Goal: Task Accomplishment & Management: Use online tool/utility

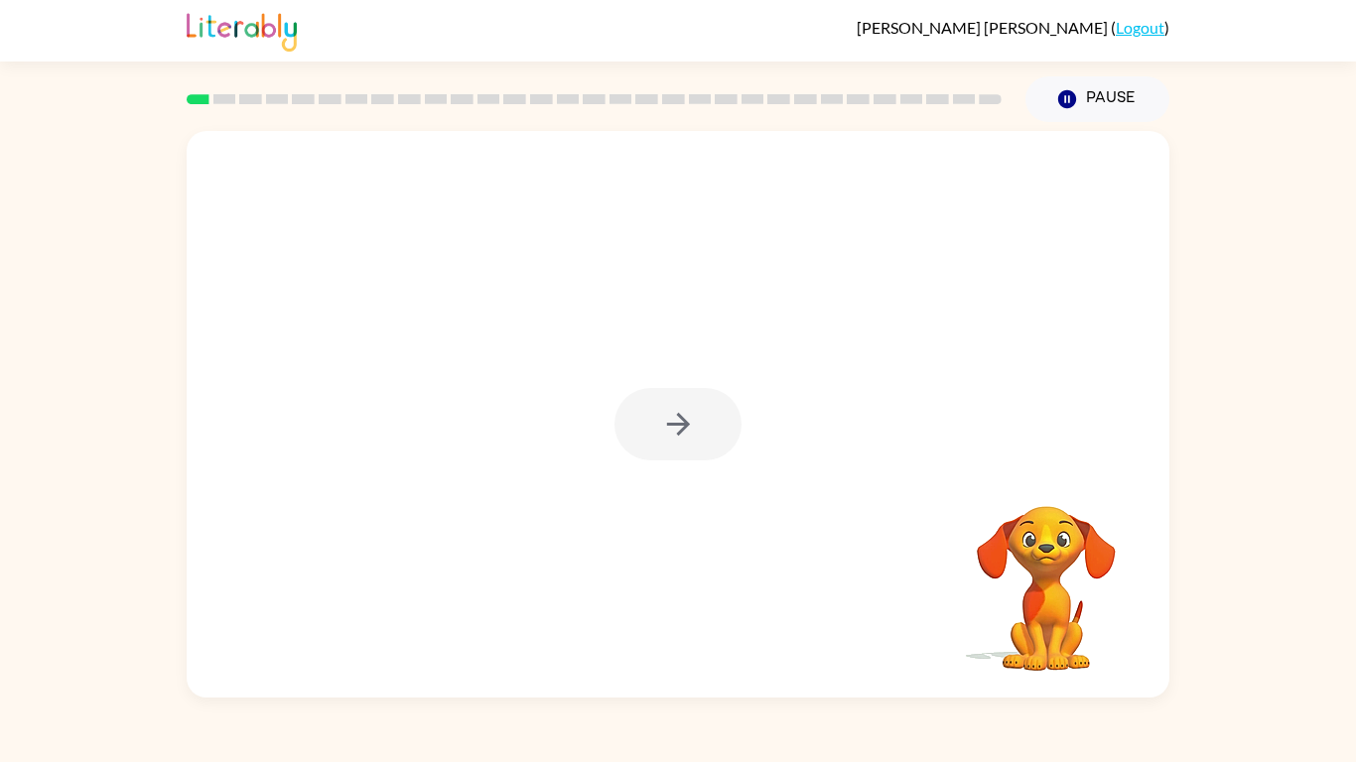
click at [698, 413] on div at bounding box center [677, 424] width 127 height 72
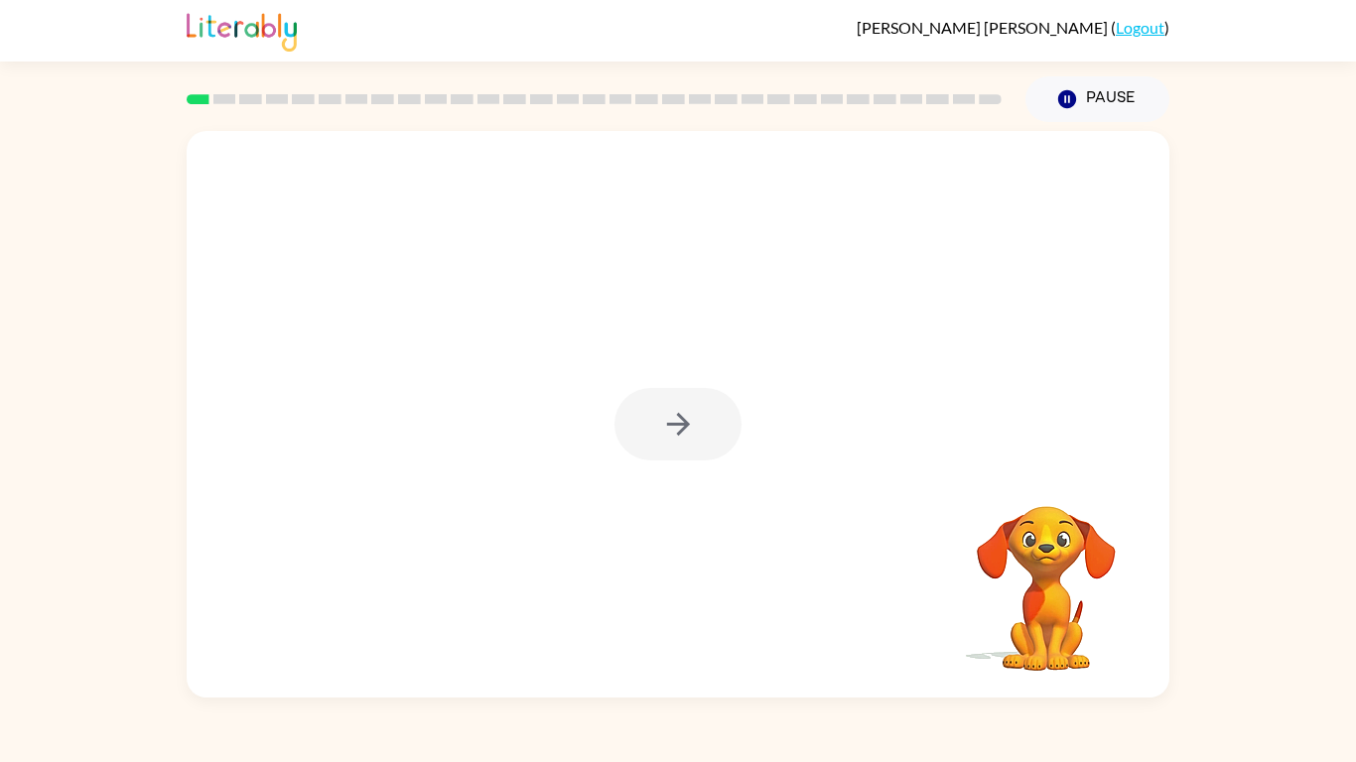
click at [698, 413] on div at bounding box center [677, 424] width 127 height 72
click at [699, 413] on div at bounding box center [677, 424] width 127 height 72
click at [699, 417] on div at bounding box center [677, 424] width 127 height 72
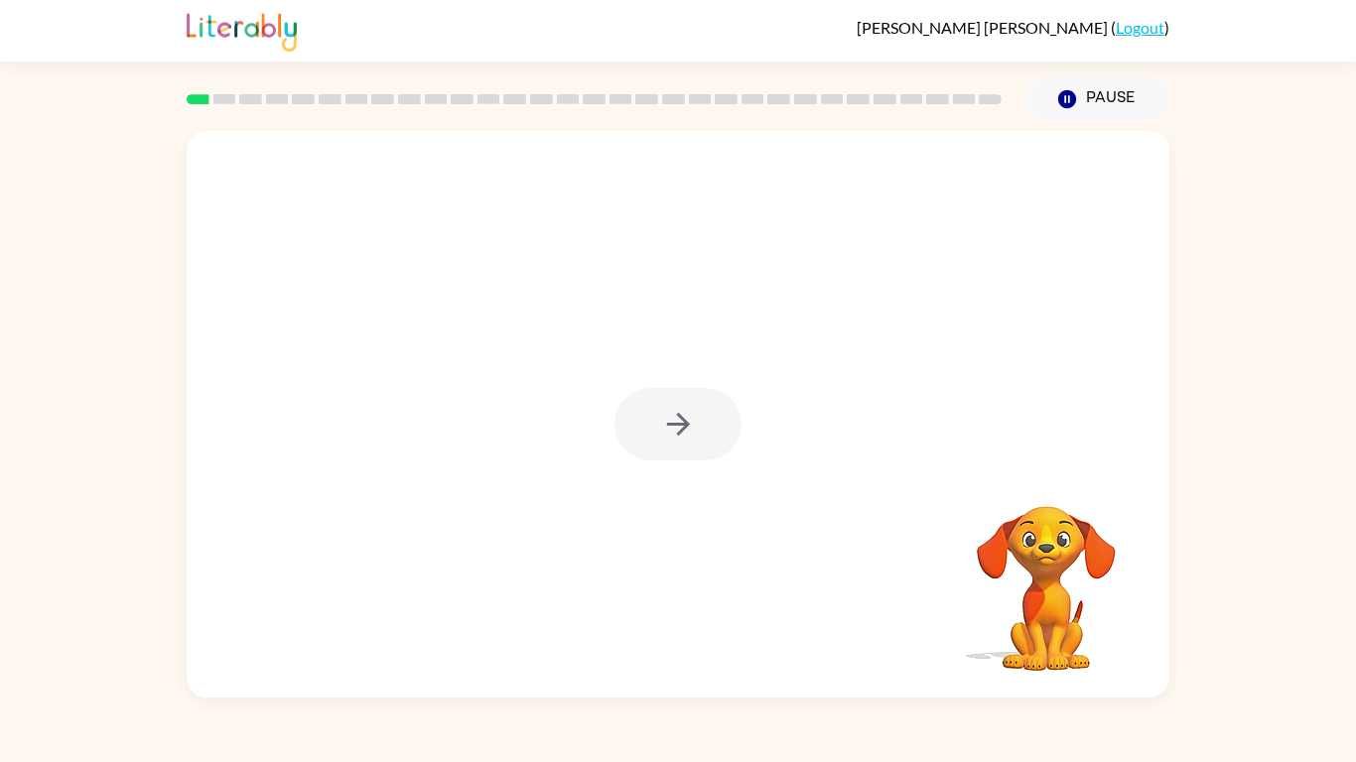
click at [699, 417] on button "button" at bounding box center [677, 424] width 127 height 72
click at [699, 417] on div at bounding box center [678, 414] width 983 height 567
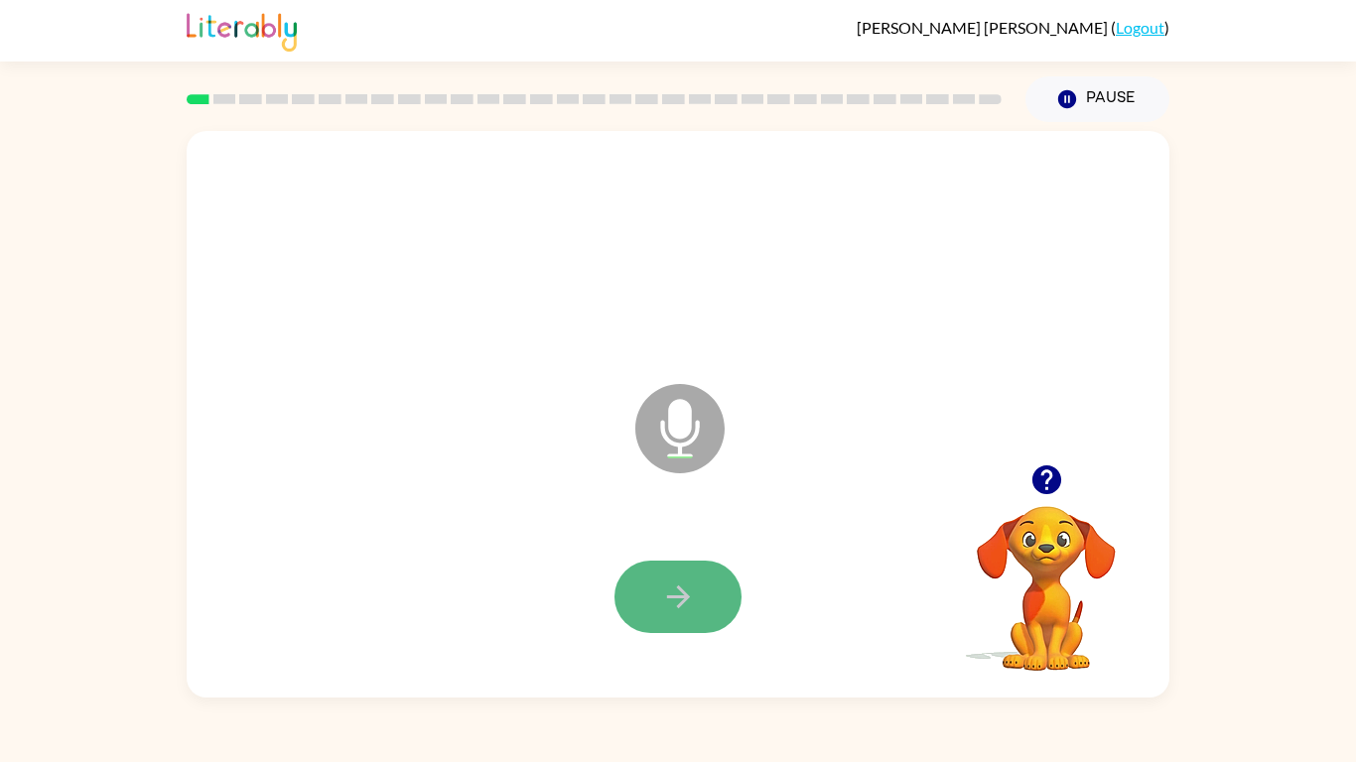
click at [687, 581] on icon "button" at bounding box center [678, 597] width 35 height 35
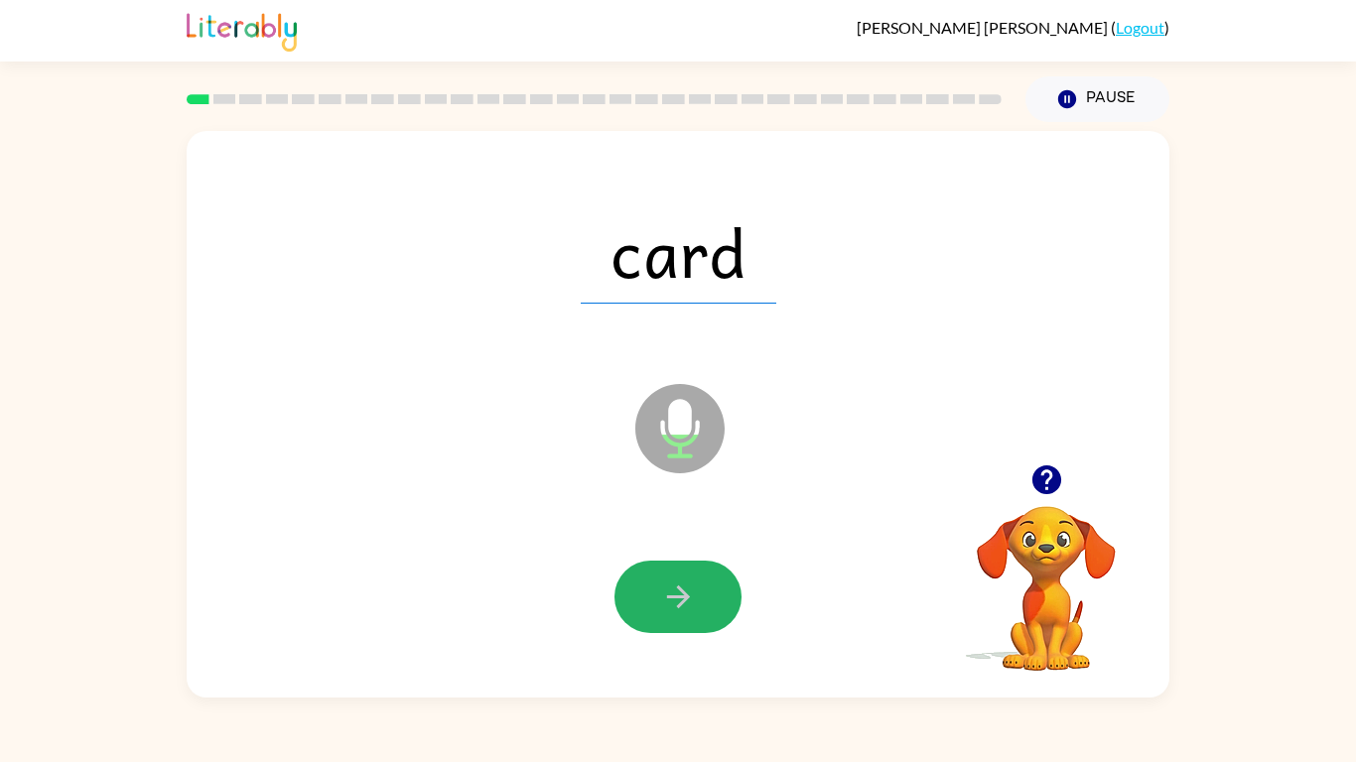
click at [690, 580] on icon "button" at bounding box center [678, 597] width 35 height 35
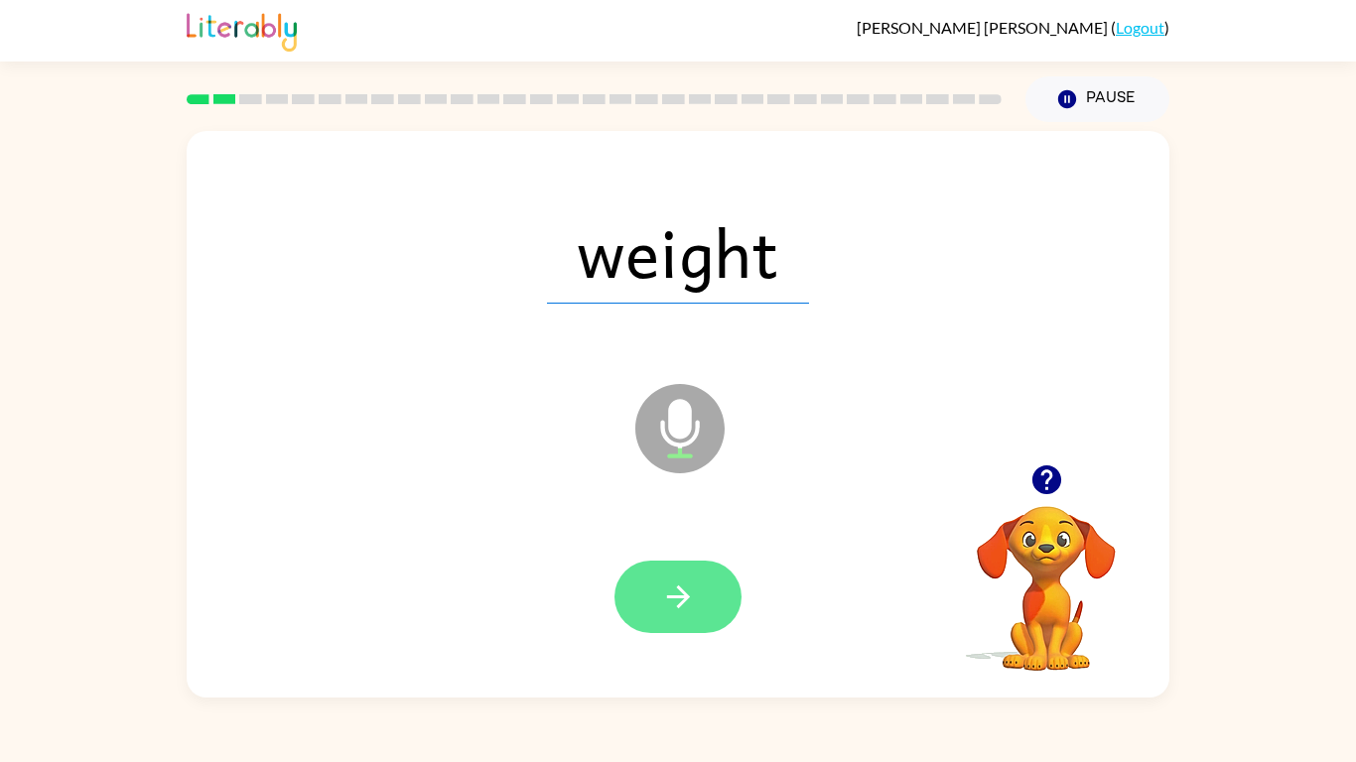
click at [682, 587] on icon "button" at bounding box center [678, 597] width 35 height 35
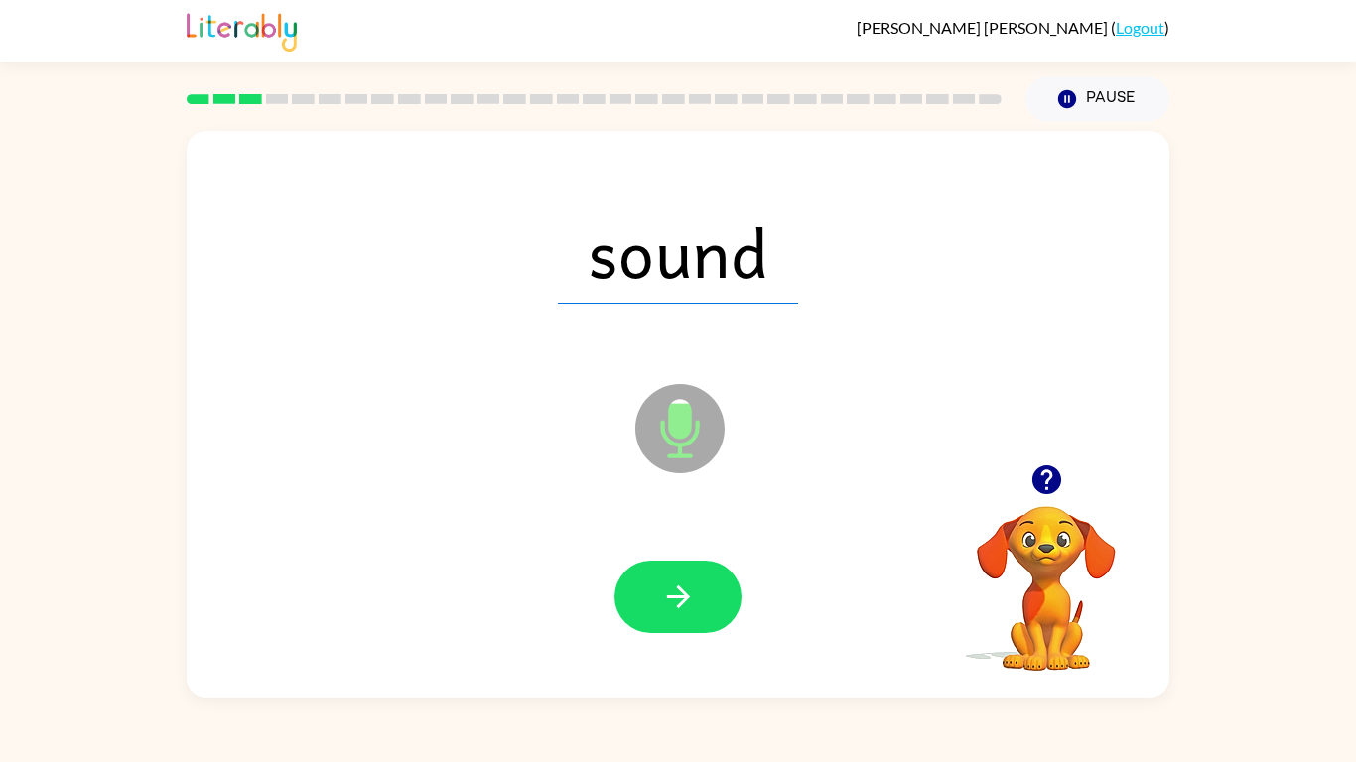
click at [682, 587] on icon "button" at bounding box center [678, 597] width 35 height 35
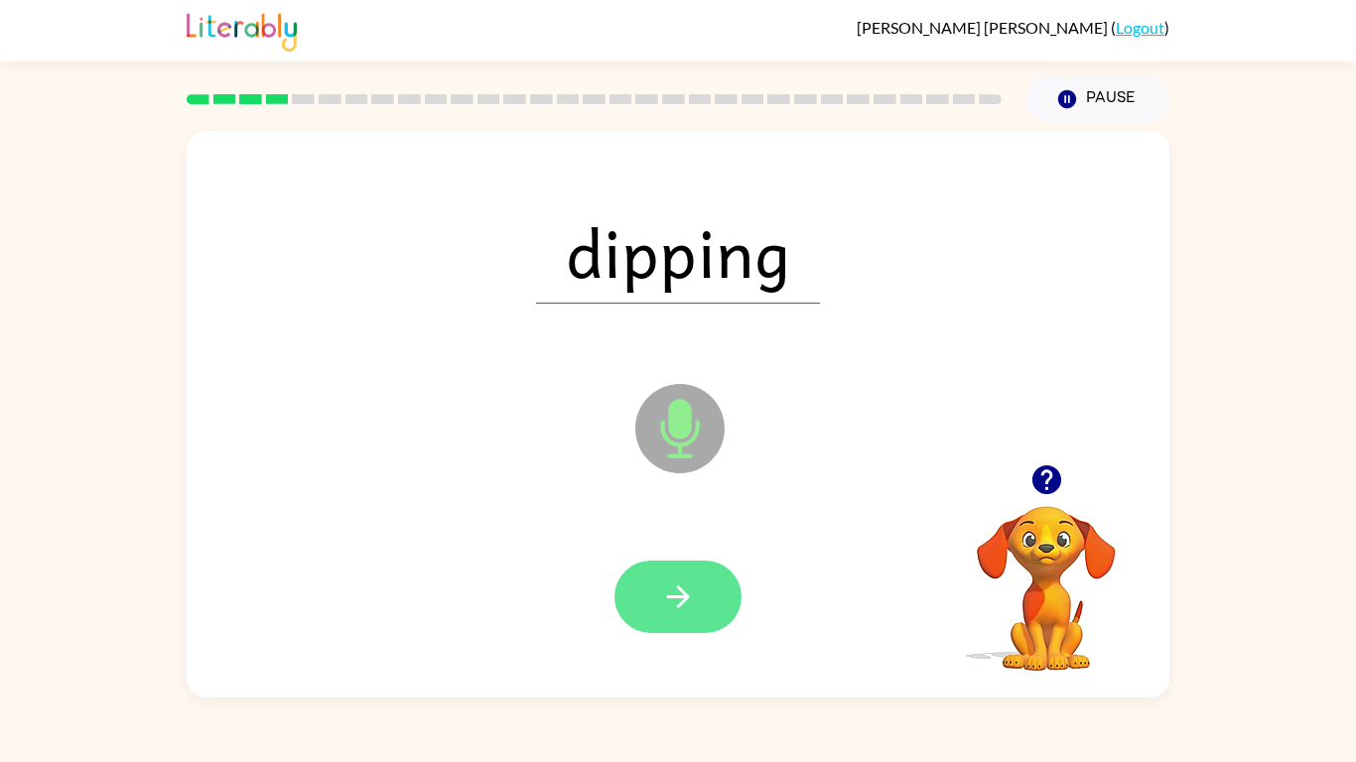
click at [685, 587] on icon "button" at bounding box center [678, 597] width 35 height 35
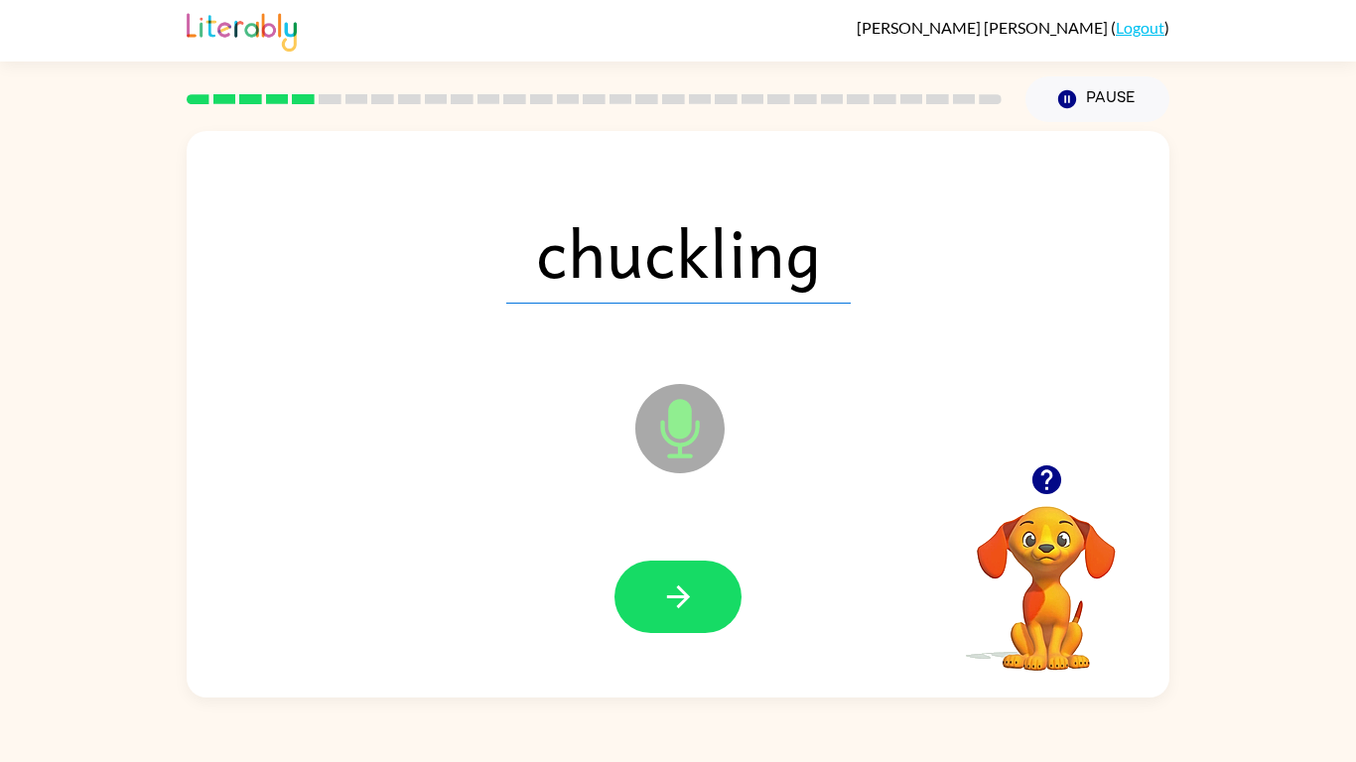
click at [685, 587] on icon "button" at bounding box center [678, 597] width 35 height 35
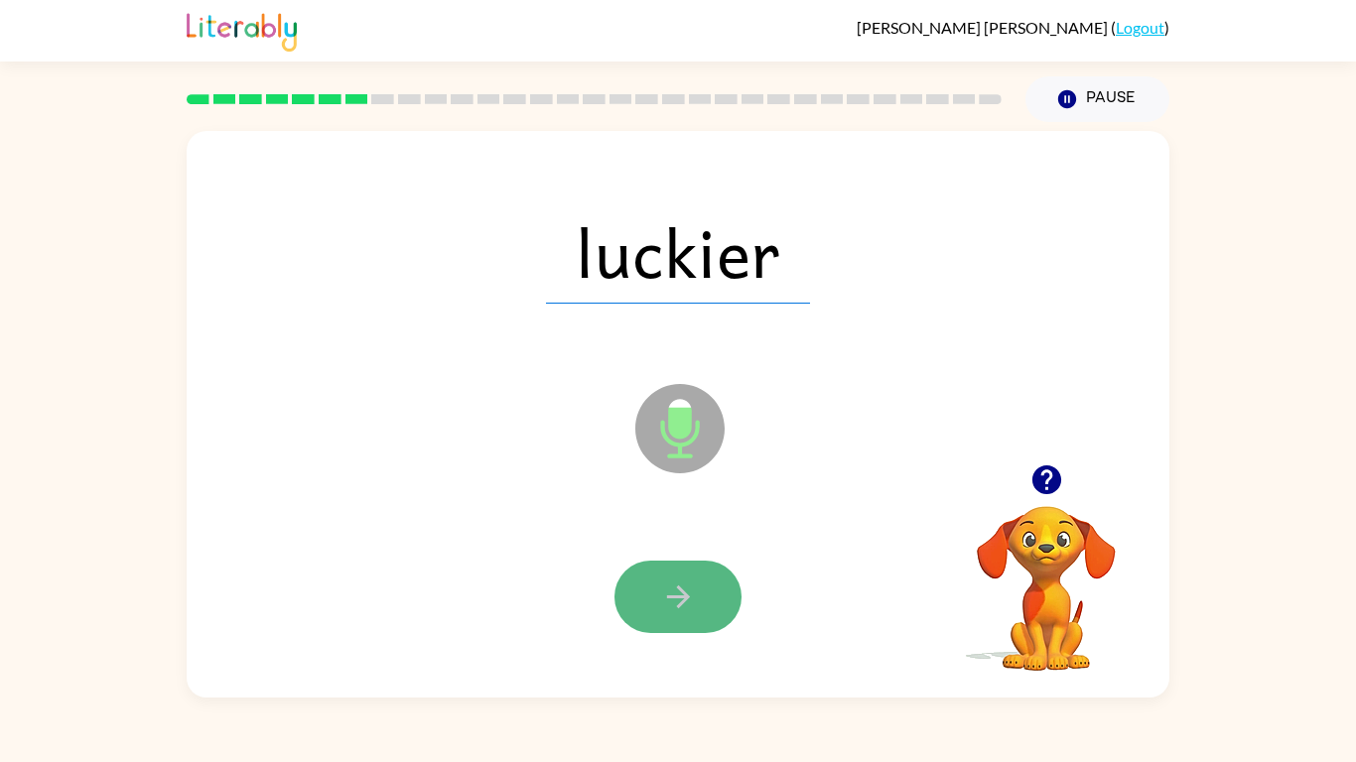
click at [686, 587] on icon "button" at bounding box center [678, 597] width 35 height 35
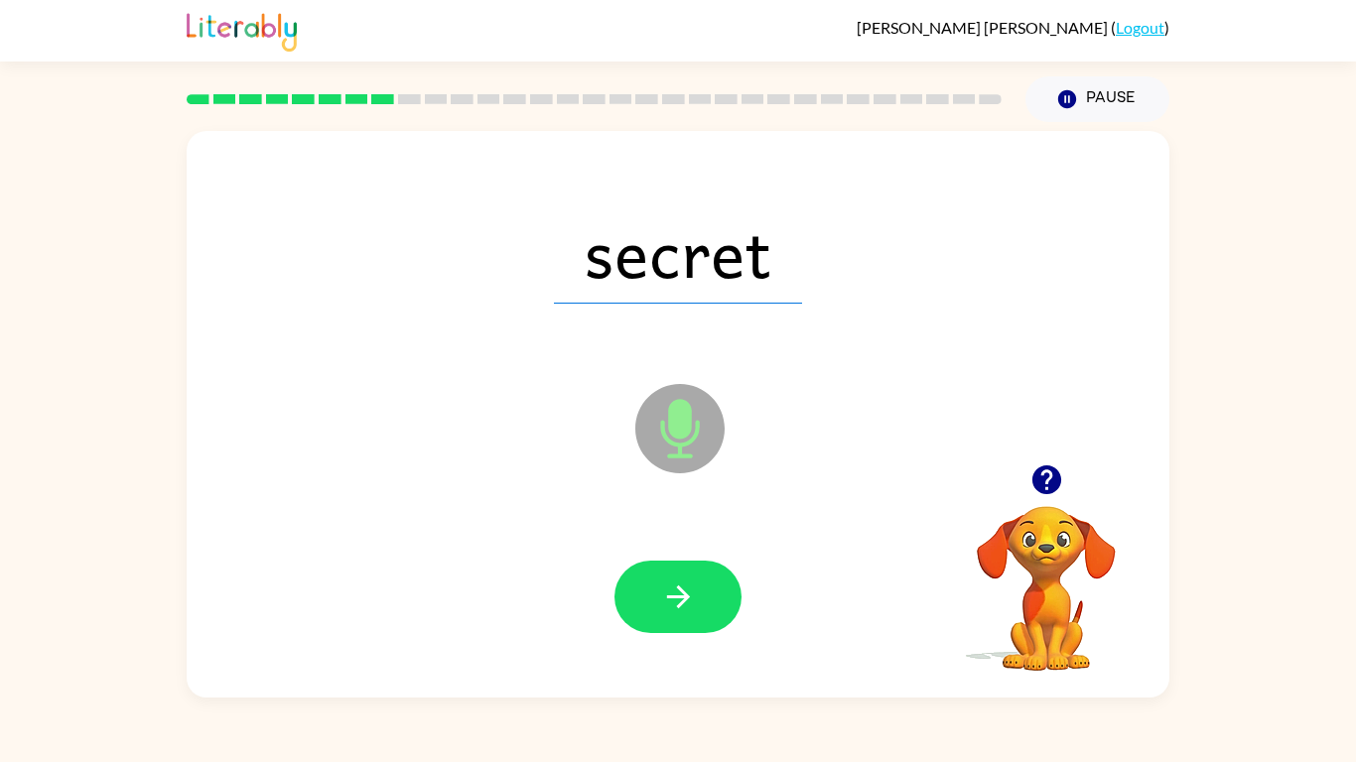
click at [686, 587] on icon "button" at bounding box center [678, 597] width 35 height 35
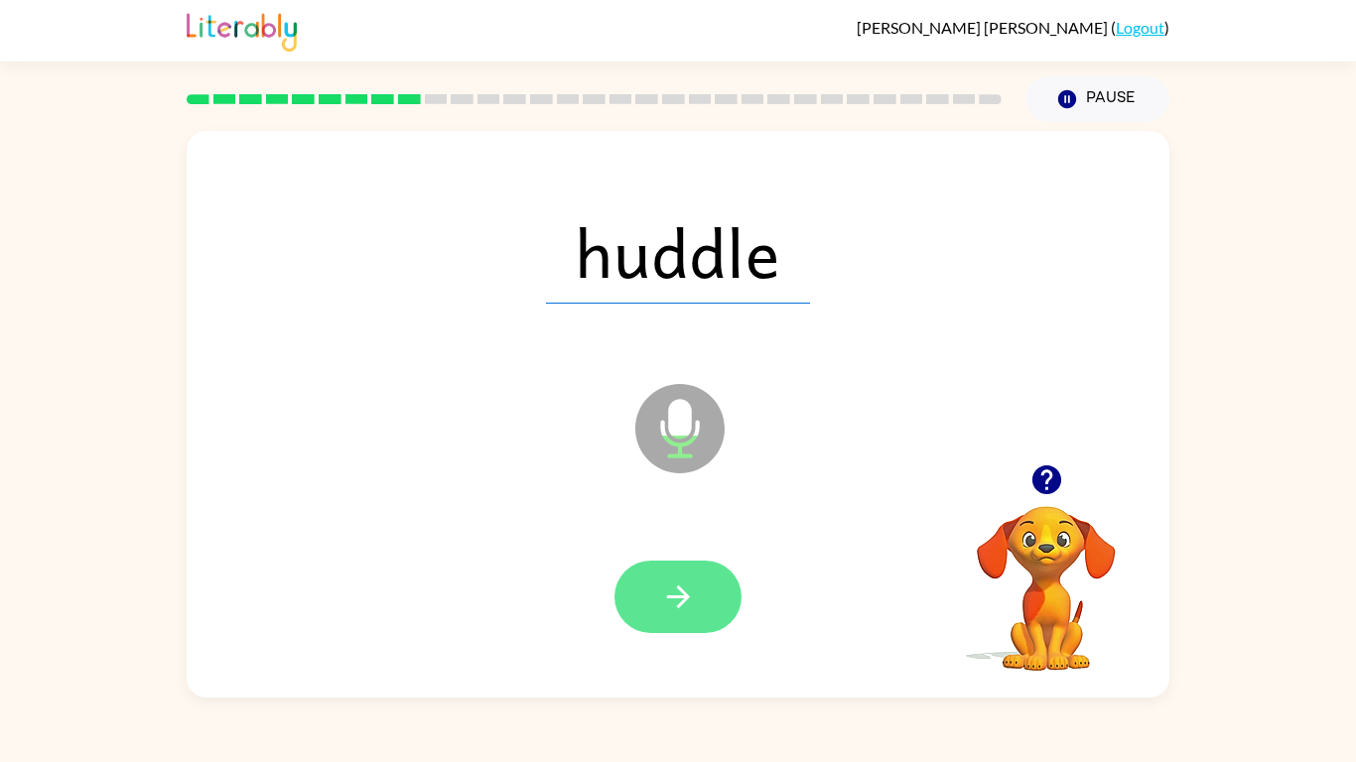
click at [687, 587] on icon "button" at bounding box center [678, 597] width 35 height 35
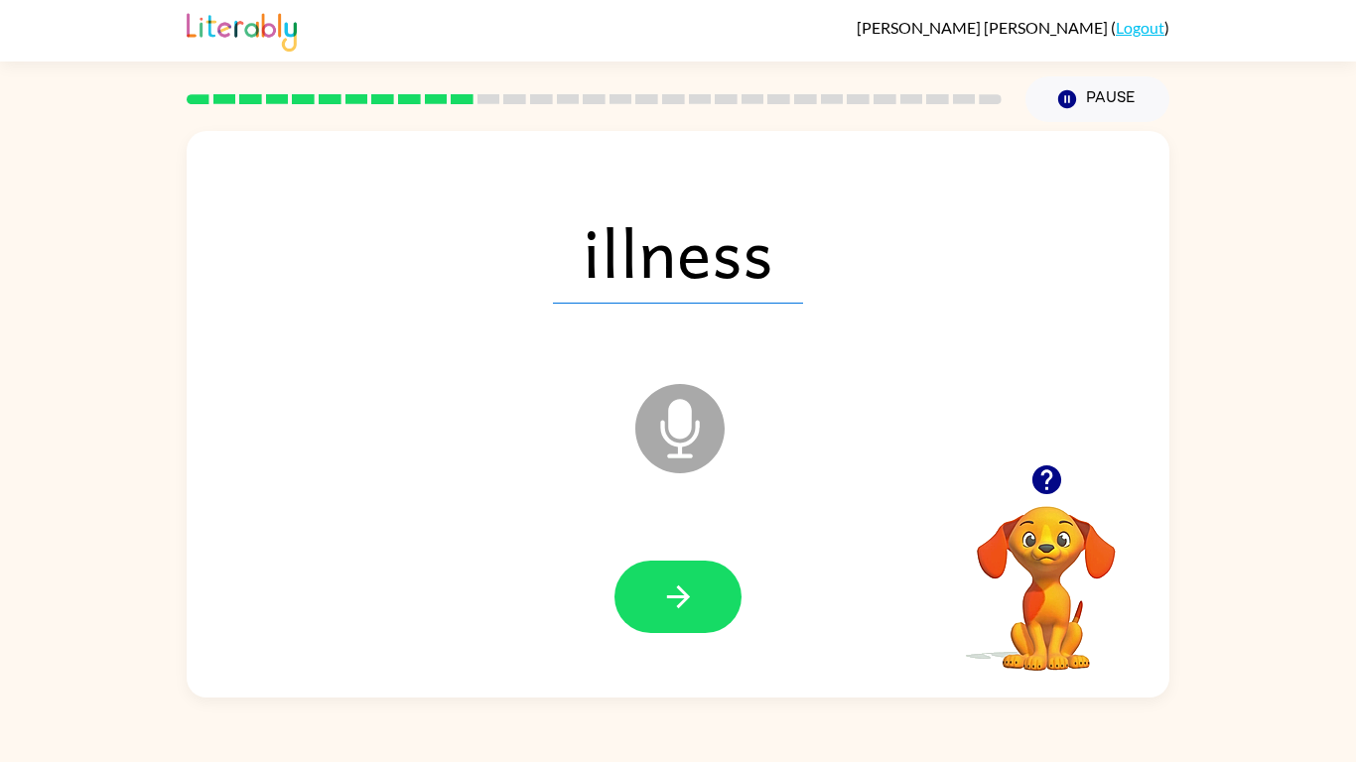
click at [687, 587] on icon "button" at bounding box center [678, 597] width 35 height 35
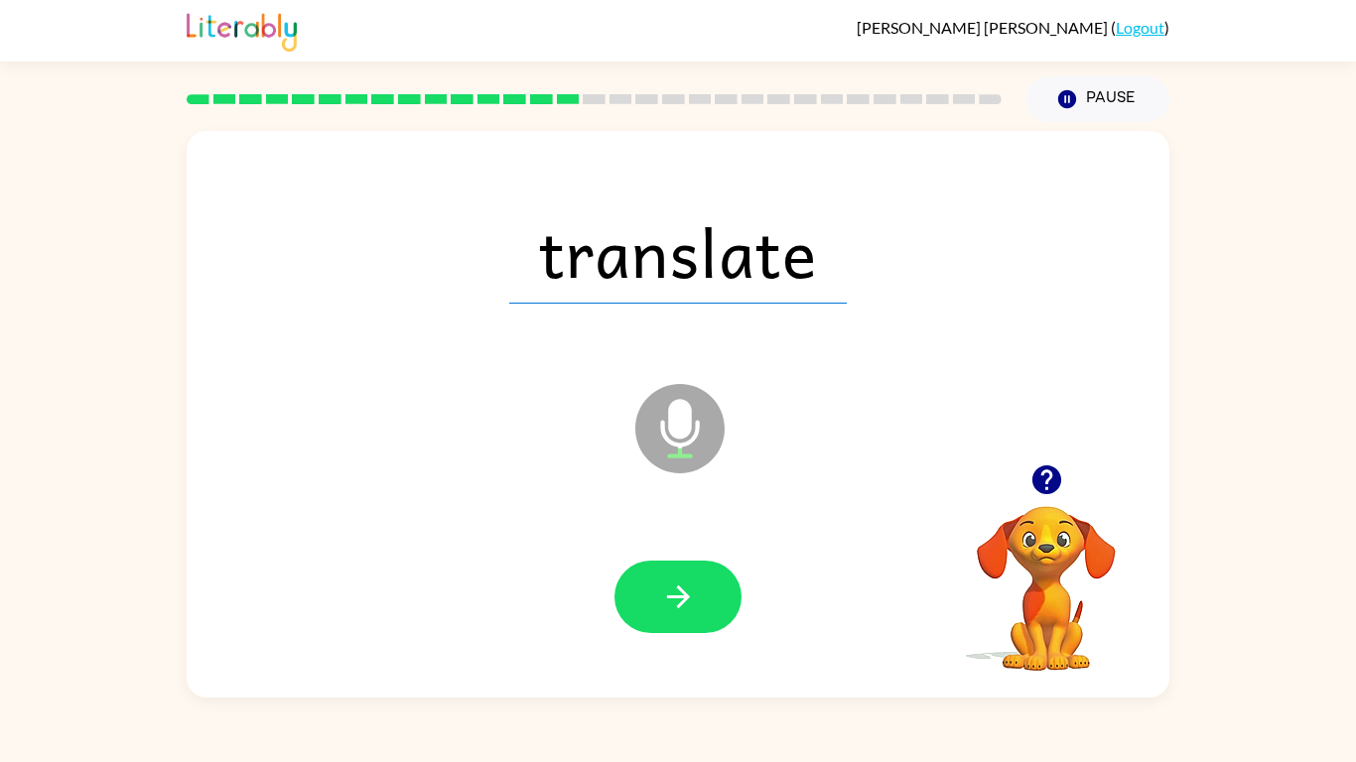
click at [687, 587] on icon "button" at bounding box center [678, 597] width 35 height 35
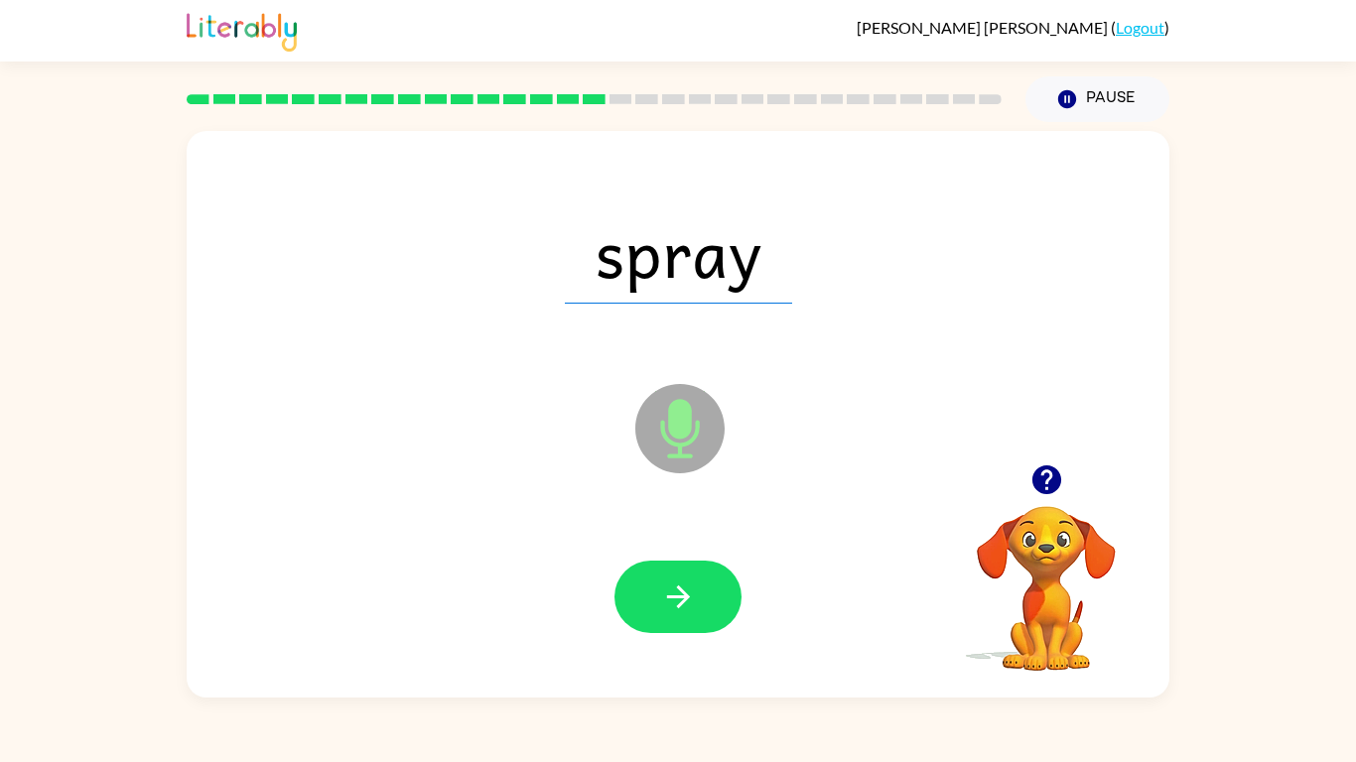
click at [687, 587] on icon "button" at bounding box center [678, 597] width 35 height 35
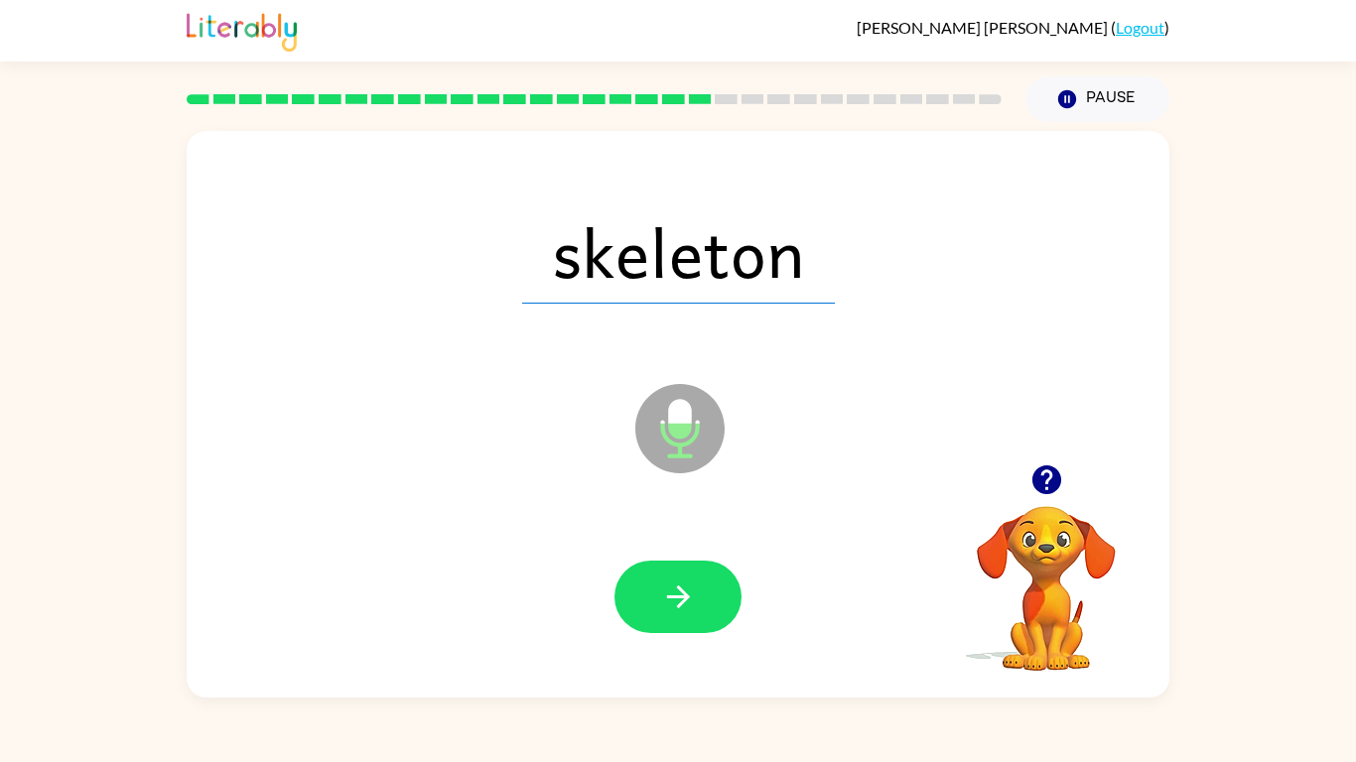
click at [687, 587] on icon "button" at bounding box center [678, 597] width 35 height 35
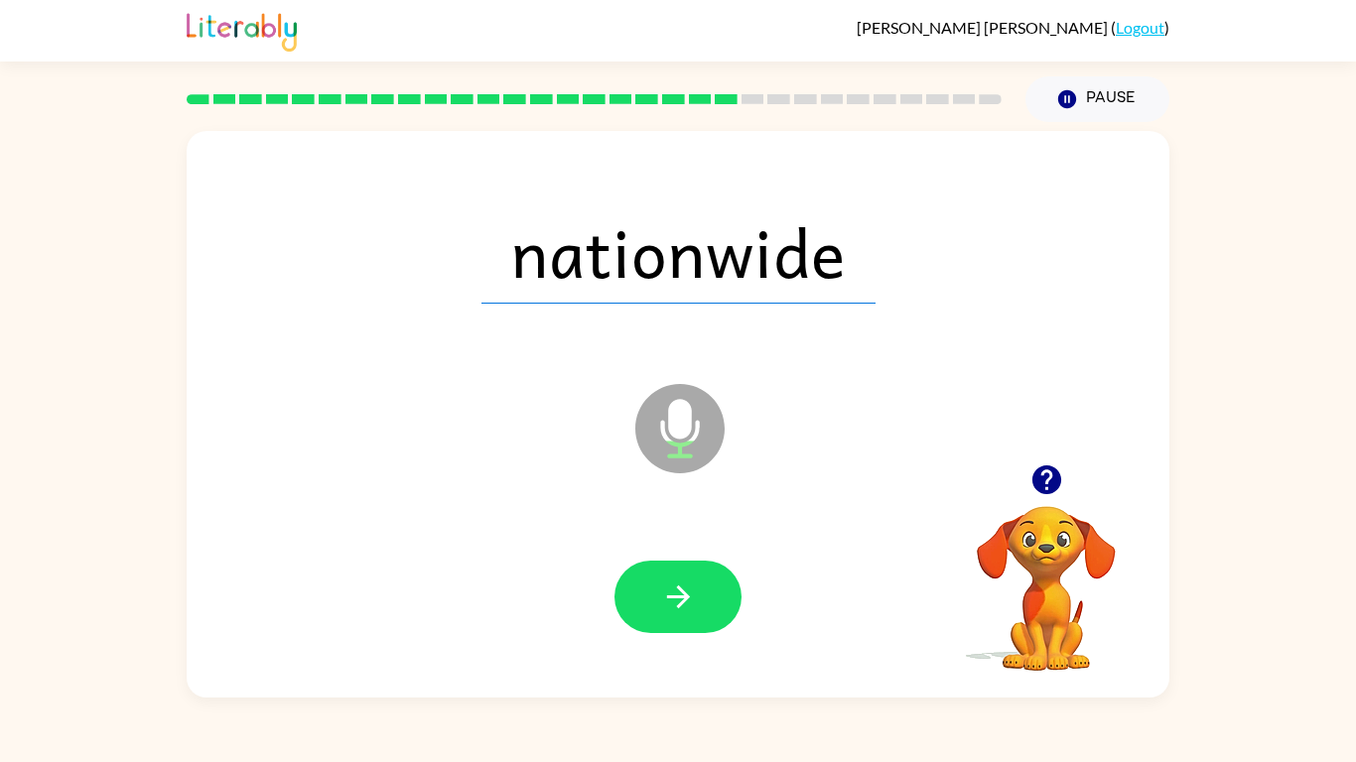
click at [687, 587] on icon "button" at bounding box center [678, 597] width 35 height 35
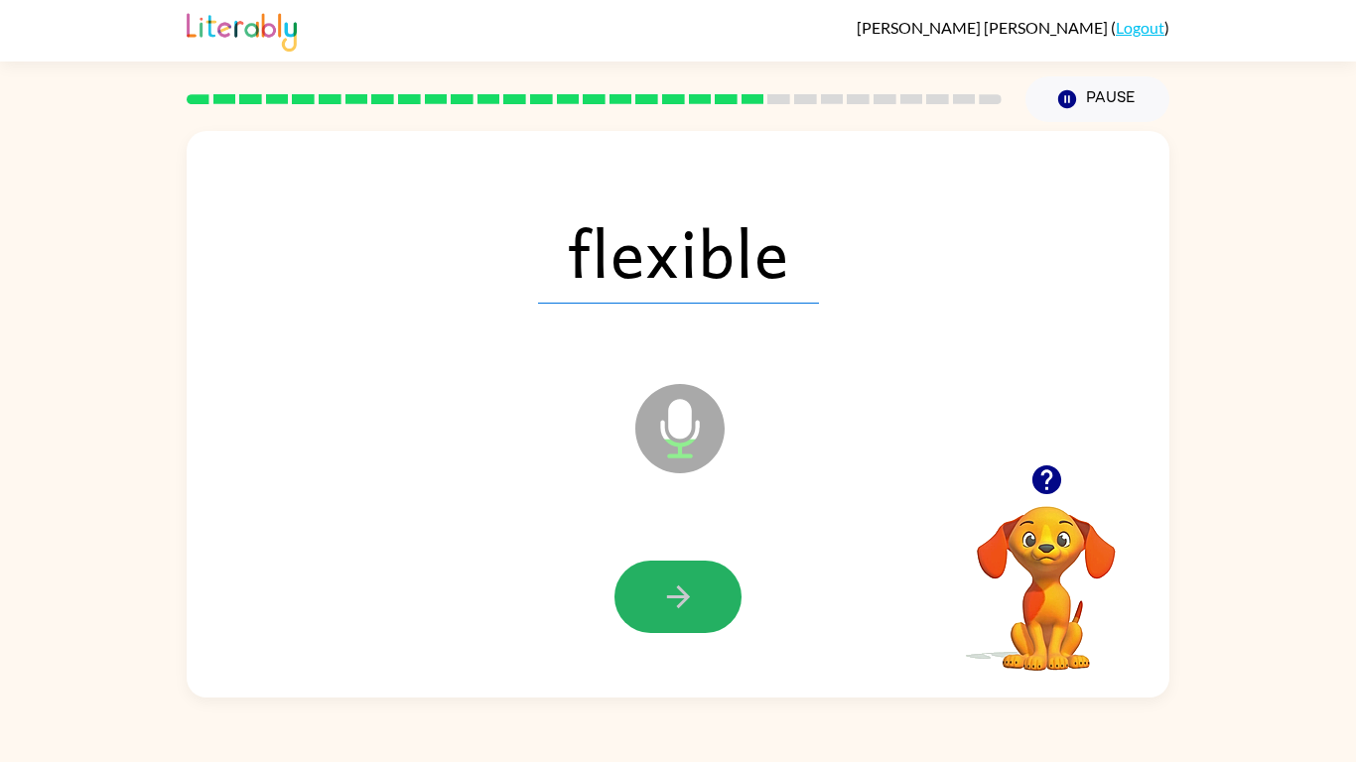
click at [687, 587] on icon "button" at bounding box center [678, 597] width 35 height 35
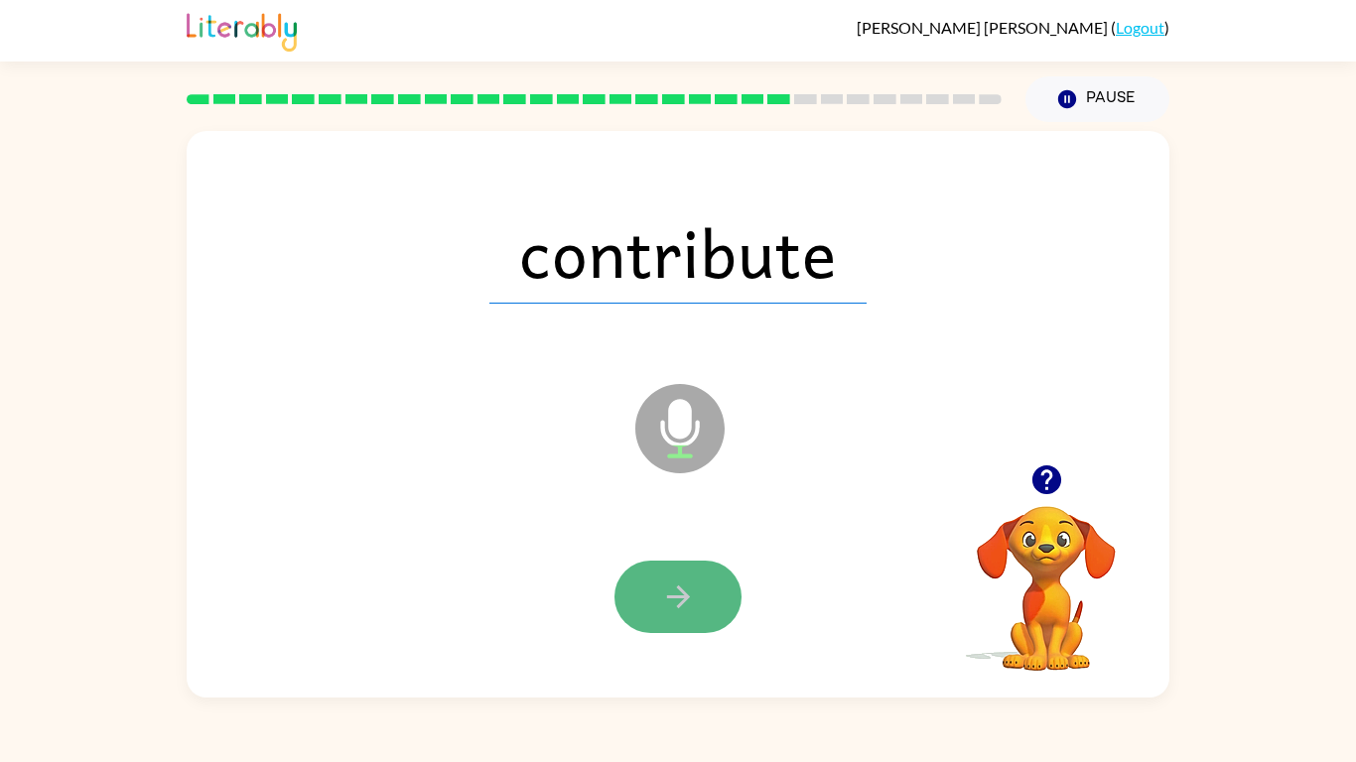
click at [634, 606] on button "button" at bounding box center [677, 597] width 127 height 72
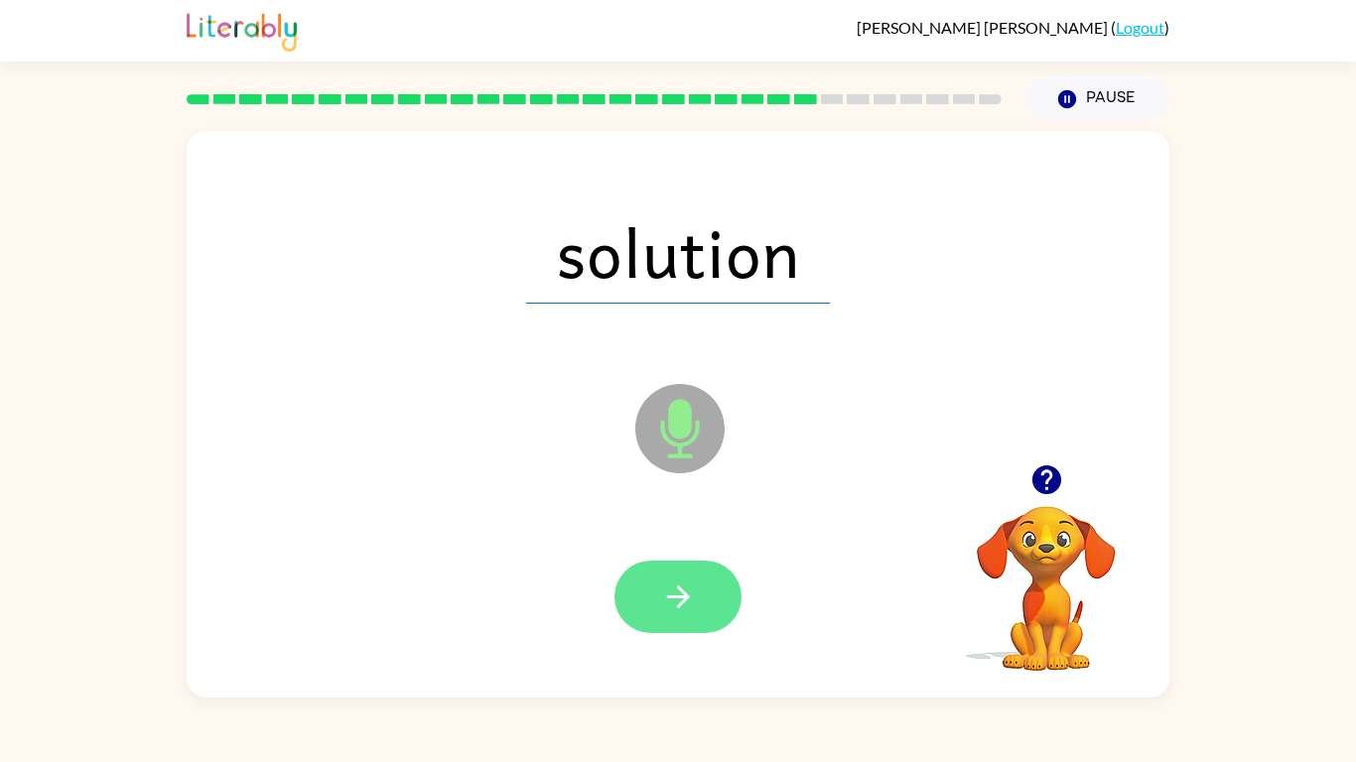
click at [696, 581] on button "button" at bounding box center [677, 597] width 127 height 72
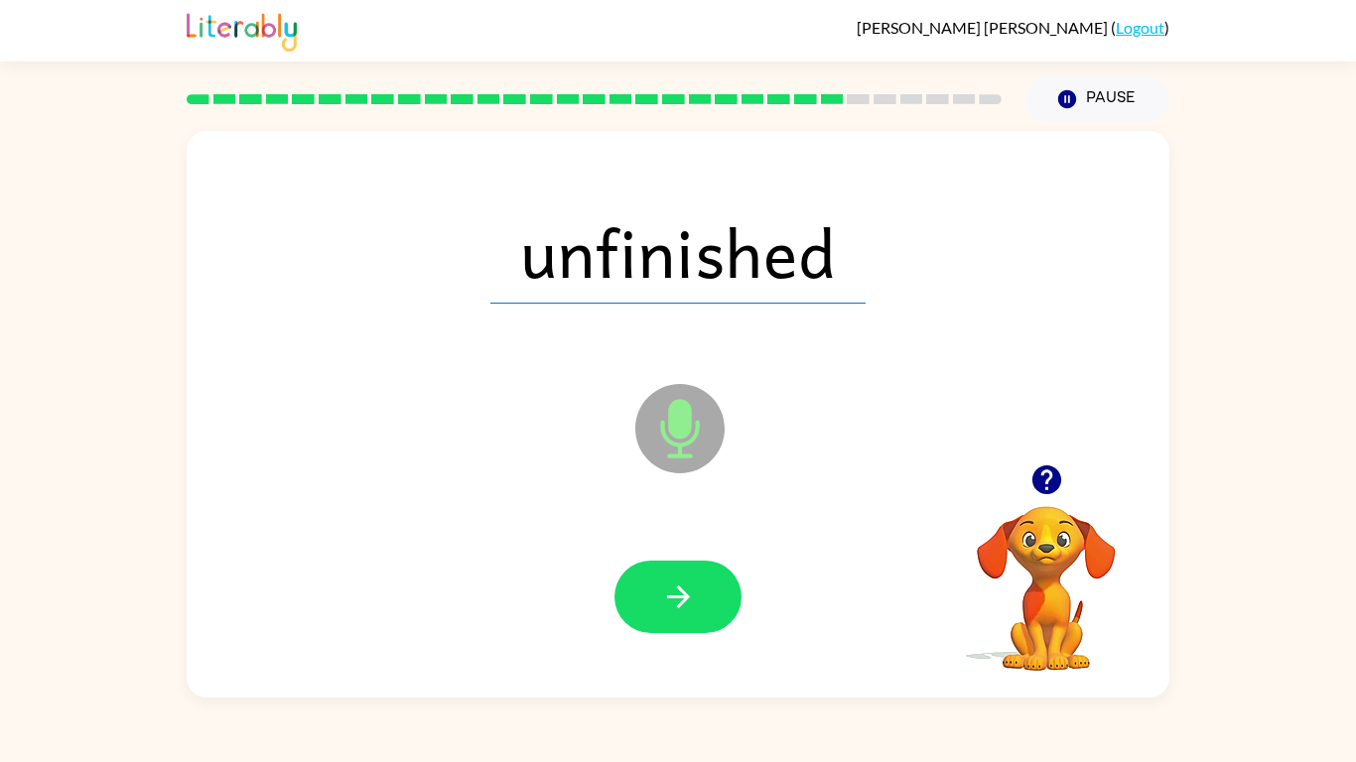
click at [696, 581] on button "button" at bounding box center [677, 597] width 127 height 72
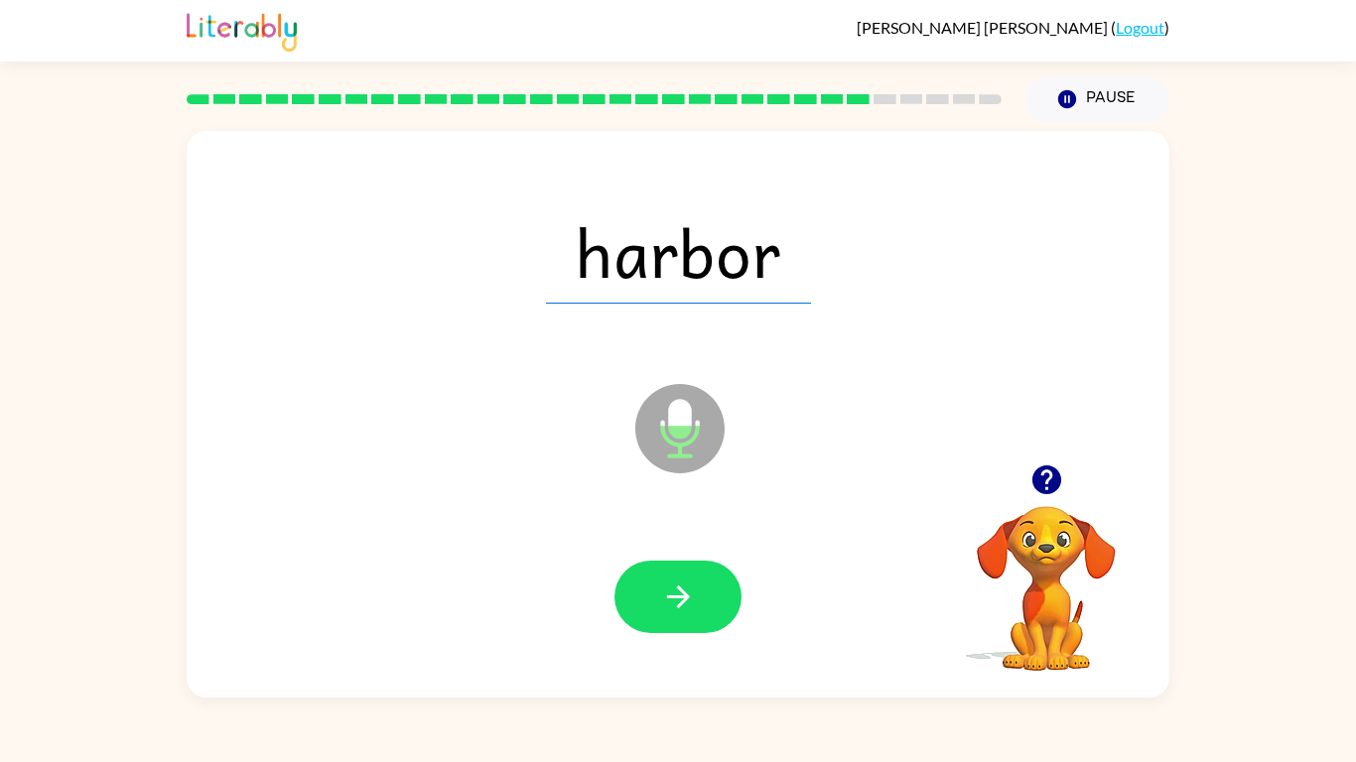
click at [696, 581] on button "button" at bounding box center [677, 597] width 127 height 72
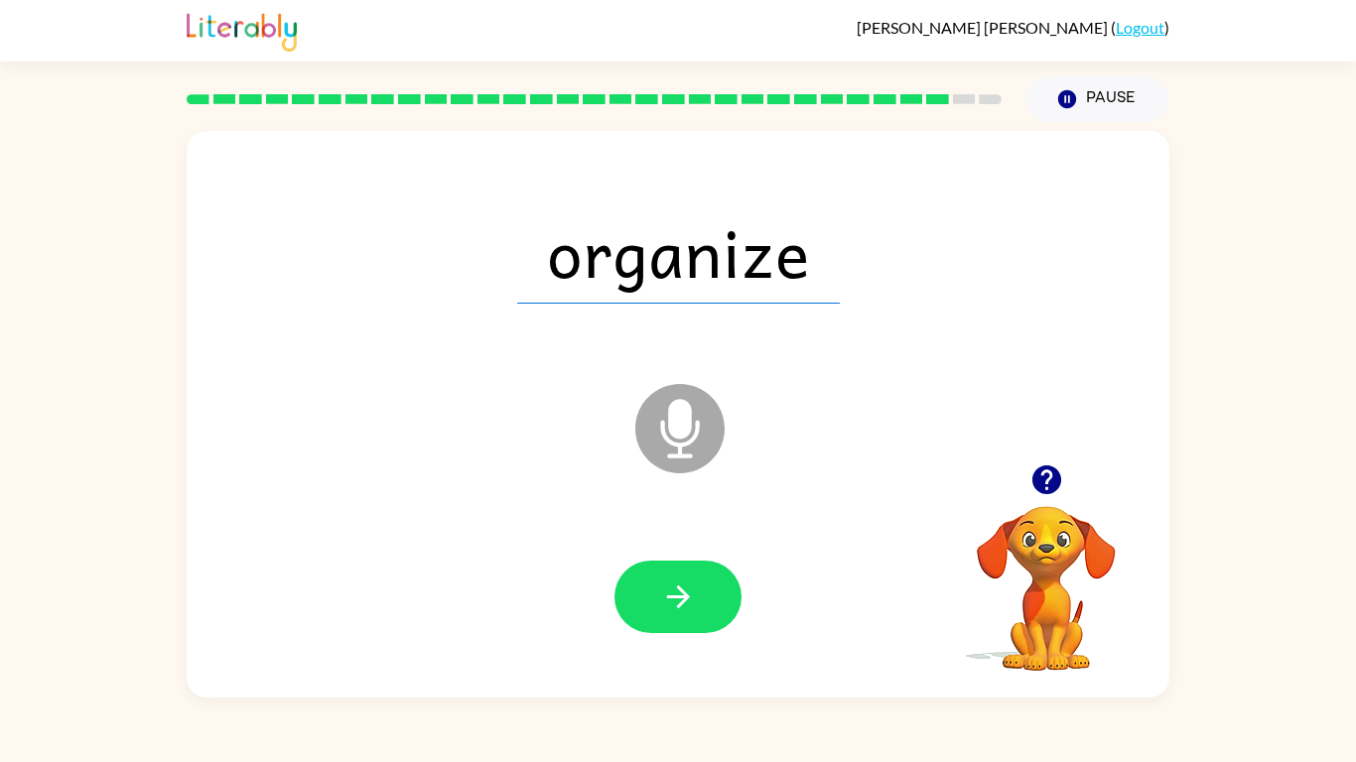
click at [696, 581] on button "button" at bounding box center [677, 597] width 127 height 72
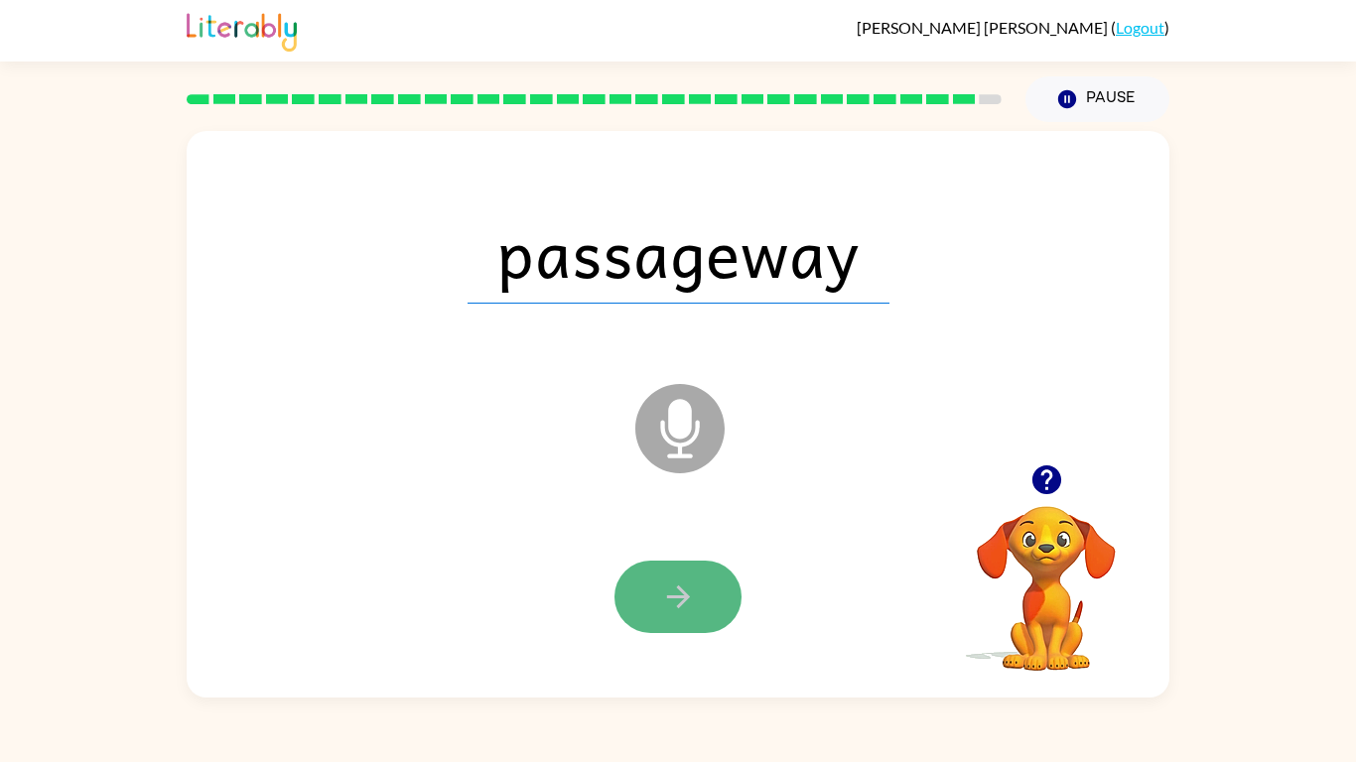
click at [654, 613] on button "button" at bounding box center [677, 597] width 127 height 72
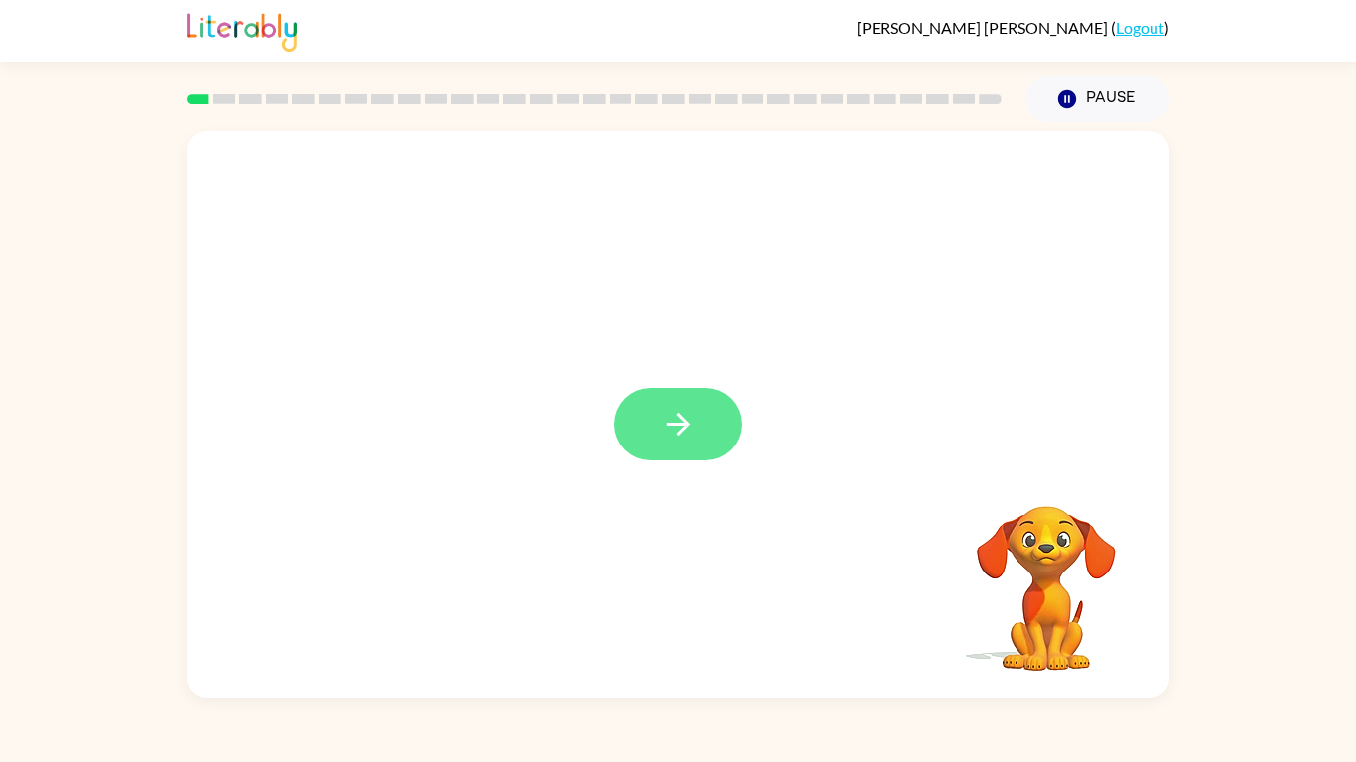
click at [708, 411] on button "button" at bounding box center [677, 424] width 127 height 72
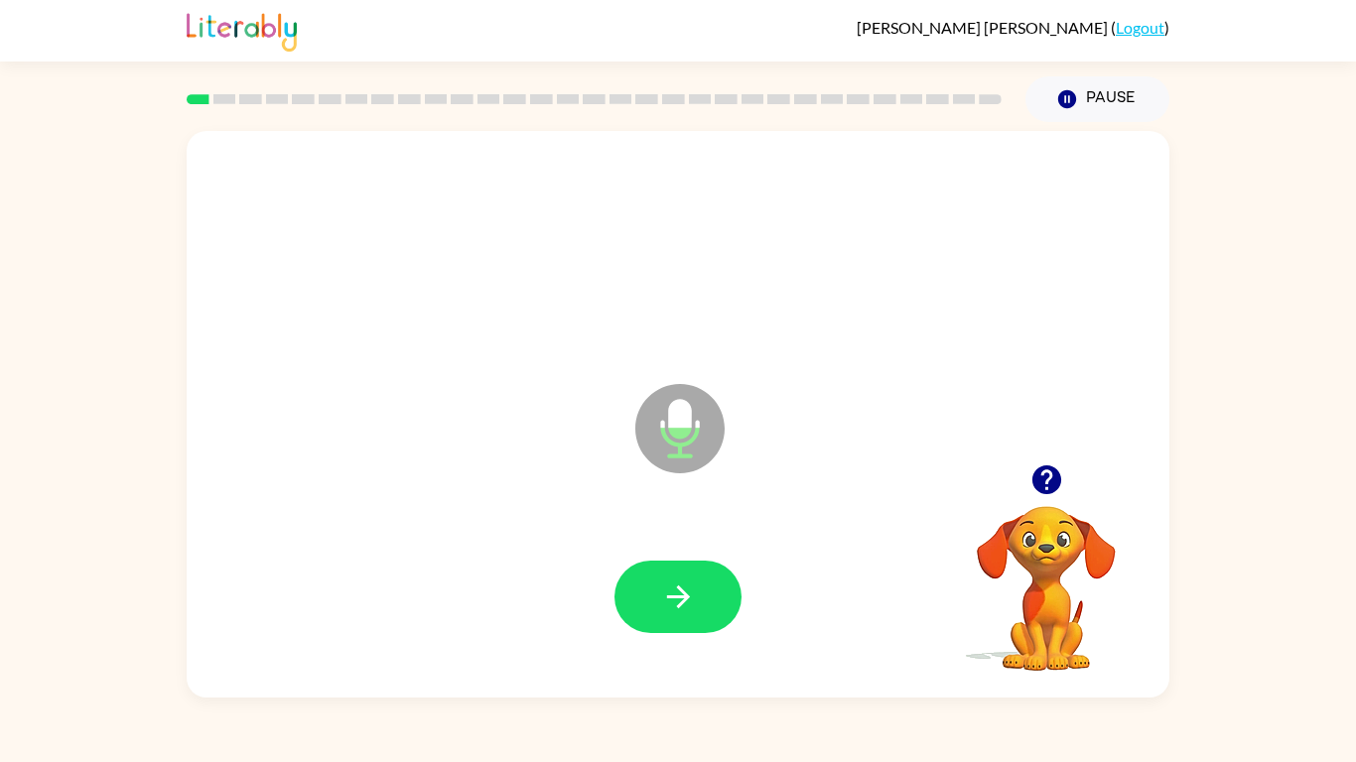
click at [708, 411] on icon at bounding box center [679, 428] width 89 height 89
click at [671, 608] on icon "button" at bounding box center [678, 597] width 35 height 35
click at [1044, 482] on icon "button" at bounding box center [1045, 479] width 29 height 29
click at [728, 587] on button "button" at bounding box center [677, 597] width 127 height 72
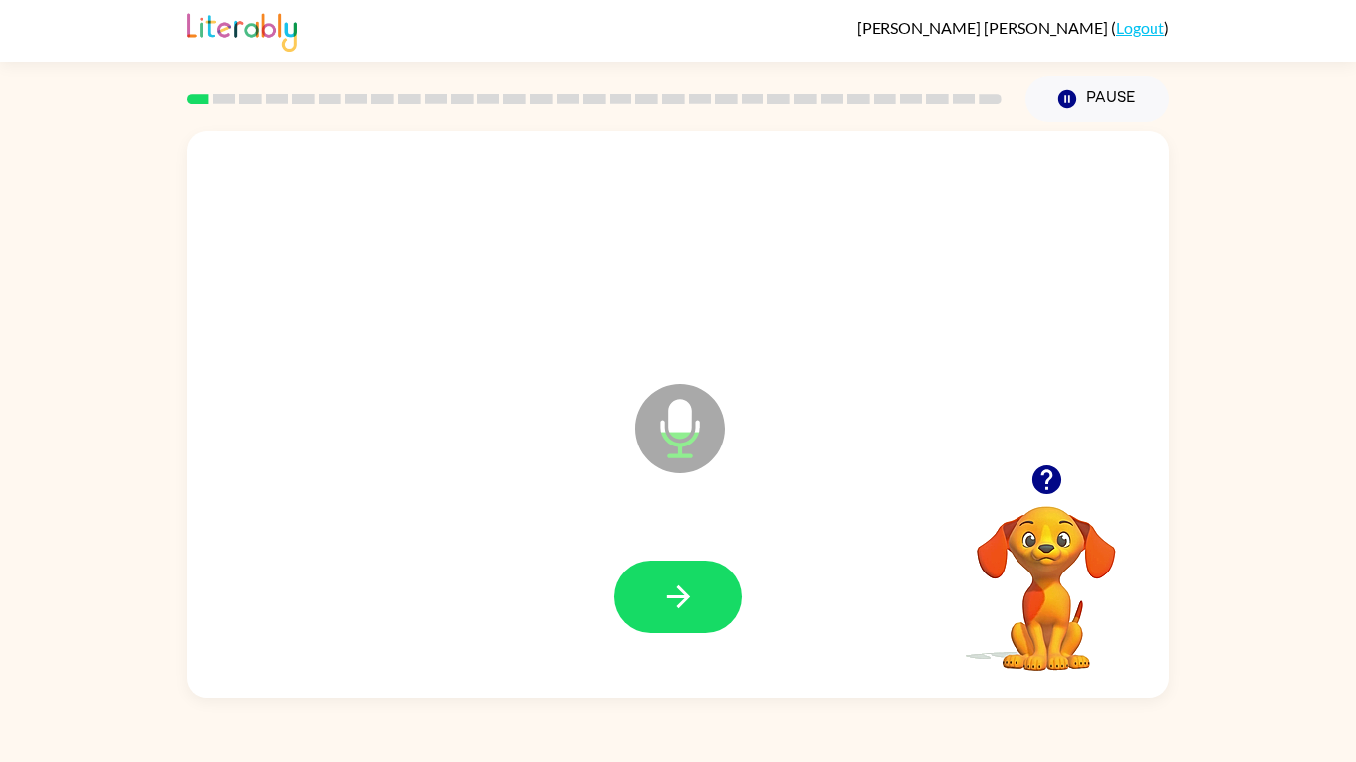
click at [728, 587] on button "button" at bounding box center [677, 597] width 127 height 72
click at [727, 588] on button "button" at bounding box center [677, 597] width 127 height 72
click at [711, 591] on button "button" at bounding box center [677, 597] width 127 height 72
click at [710, 591] on button "button" at bounding box center [677, 597] width 127 height 72
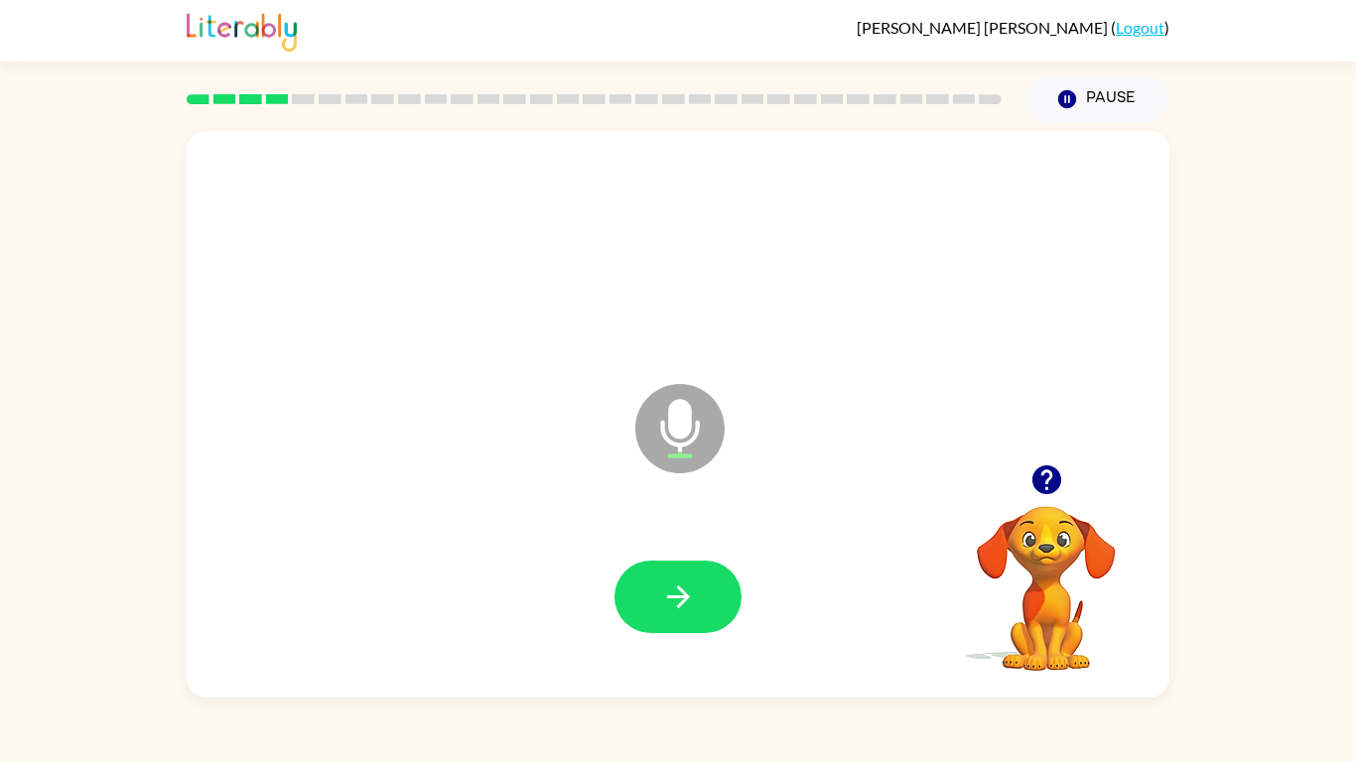
click at [710, 591] on button "button" at bounding box center [677, 597] width 127 height 72
click at [1041, 464] on icon "button" at bounding box center [1046, 479] width 35 height 35
click at [663, 593] on icon "button" at bounding box center [678, 597] width 35 height 35
click at [661, 600] on icon "button" at bounding box center [678, 597] width 35 height 35
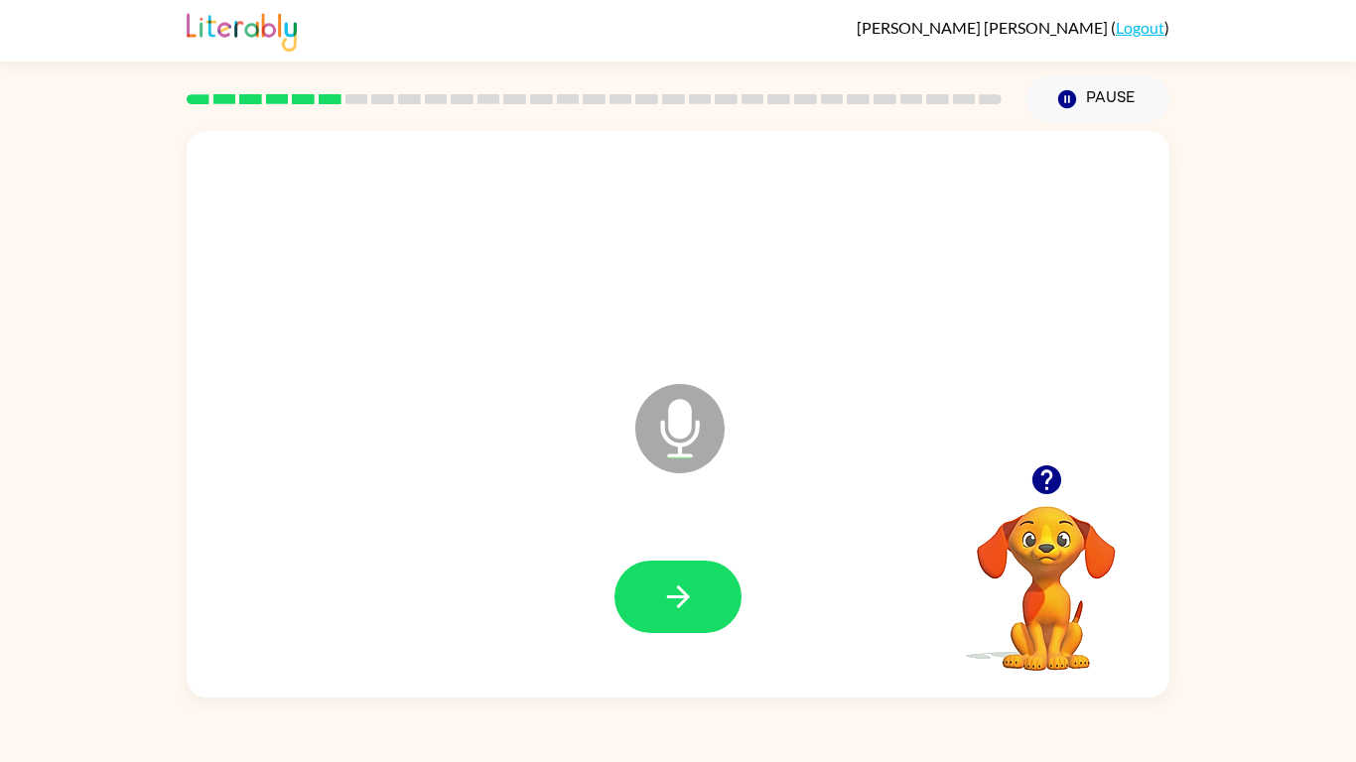
click at [661, 600] on icon "button" at bounding box center [678, 597] width 35 height 35
click at [1033, 478] on icon "button" at bounding box center [1045, 479] width 29 height 29
click at [716, 604] on button "button" at bounding box center [677, 597] width 127 height 72
click at [1054, 489] on icon "button" at bounding box center [1045, 479] width 29 height 29
click at [736, 588] on button "button" at bounding box center [677, 597] width 127 height 72
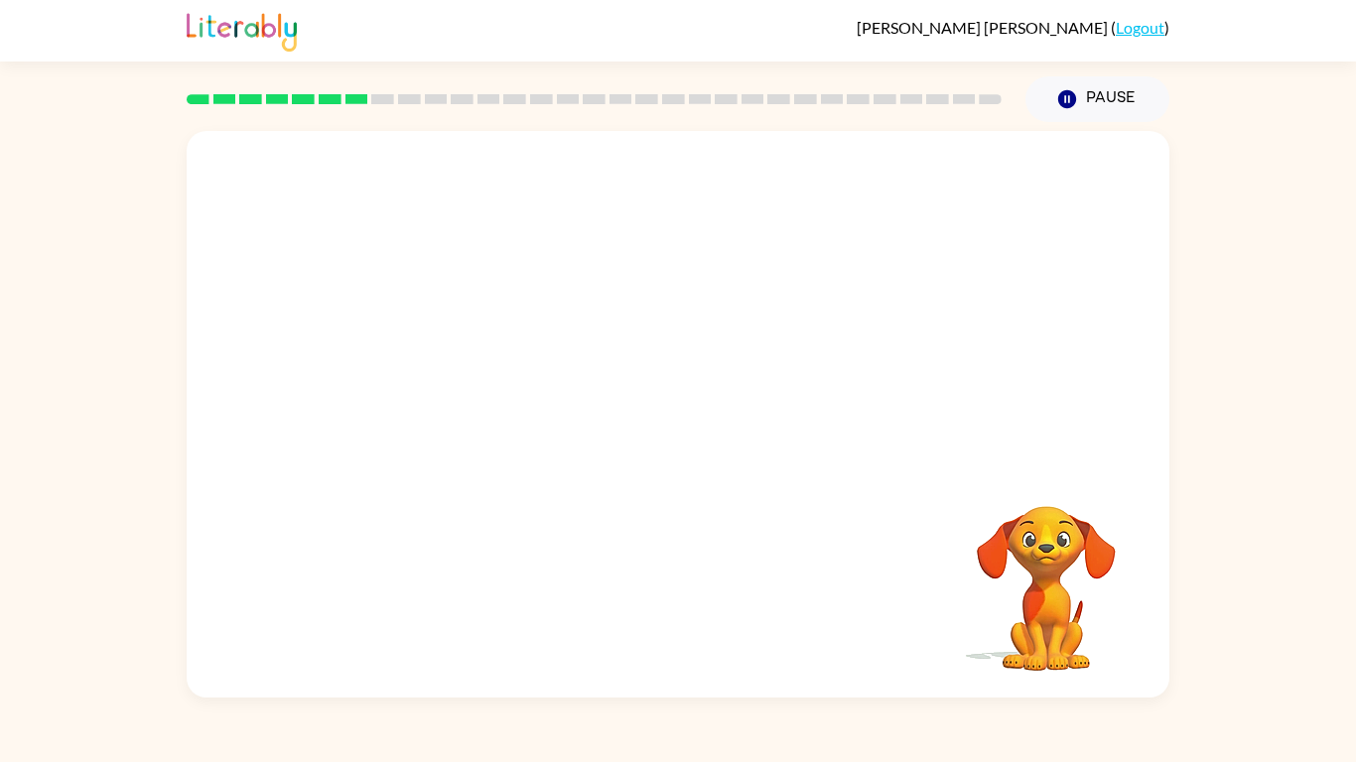
click at [1085, 602] on video "Your browser must support playing .mp4 files to use Literably. Please try using…" at bounding box center [1046, 574] width 198 height 198
click at [1060, 593] on video "Your browser must support playing .mp4 files to use Literably. Please try using…" at bounding box center [1046, 574] width 198 height 198
click at [1057, 519] on video "Your browser must support playing .mp4 files to use Literably. Please try using…" at bounding box center [1046, 574] width 198 height 198
click at [952, 483] on video "Your browser must support playing .mp4 files to use Literably. Please try using…" at bounding box center [1046, 574] width 198 height 198
click at [947, 482] on video "Your browser must support playing .mp4 files to use Literably. Please try using…" at bounding box center [1046, 574] width 198 height 198
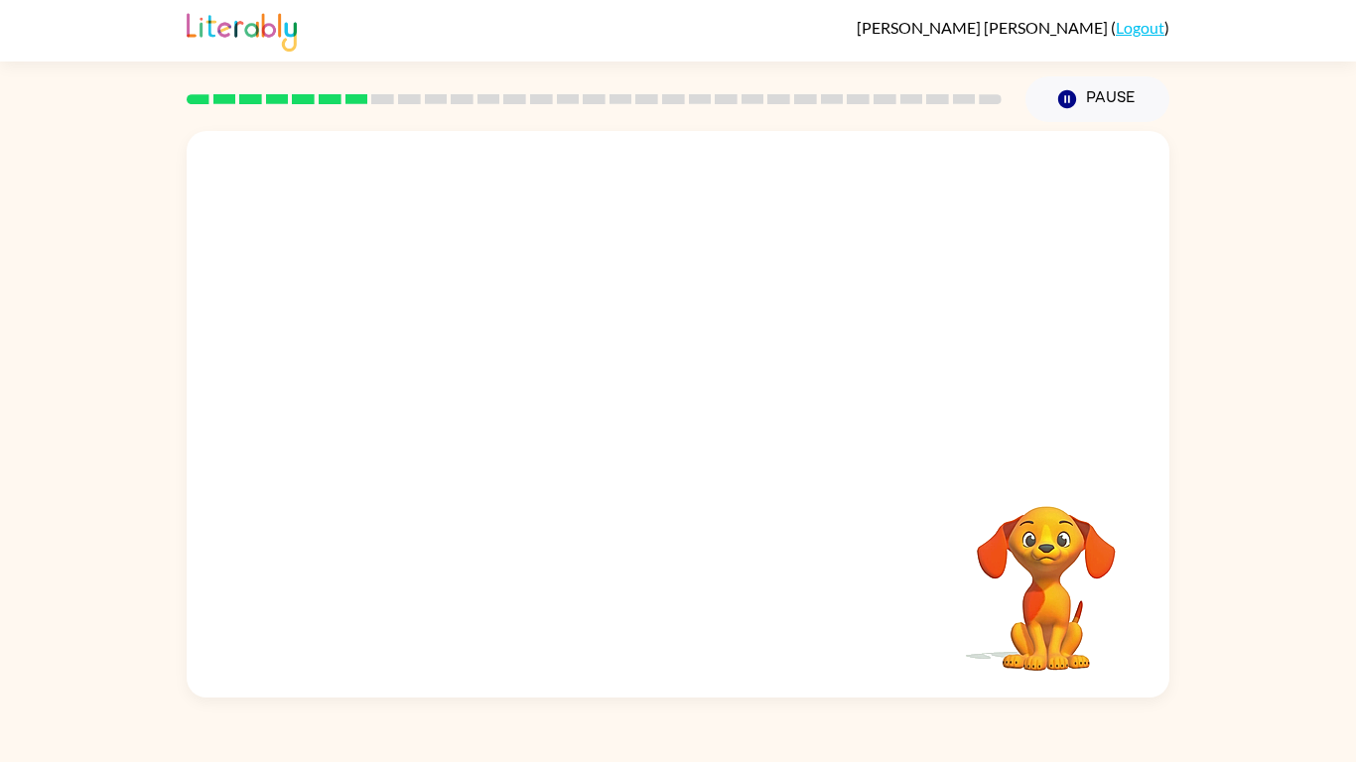
click at [948, 482] on video "Your browser must support playing .mp4 files to use Literably. Please try using…" at bounding box center [1046, 574] width 198 height 198
click at [1087, 99] on button "Pause Pause" at bounding box center [1097, 99] width 144 height 46
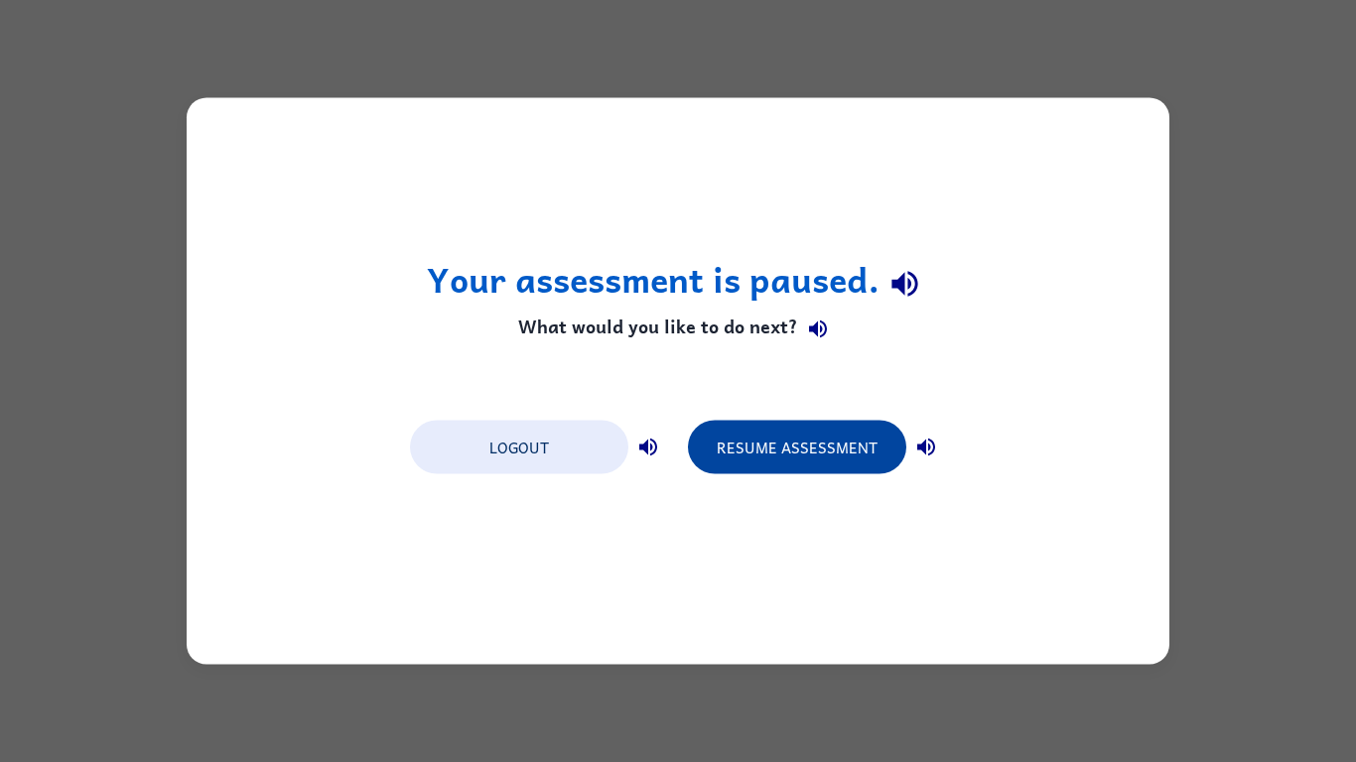
click at [777, 437] on button "Resume Assessment" at bounding box center [797, 448] width 218 height 54
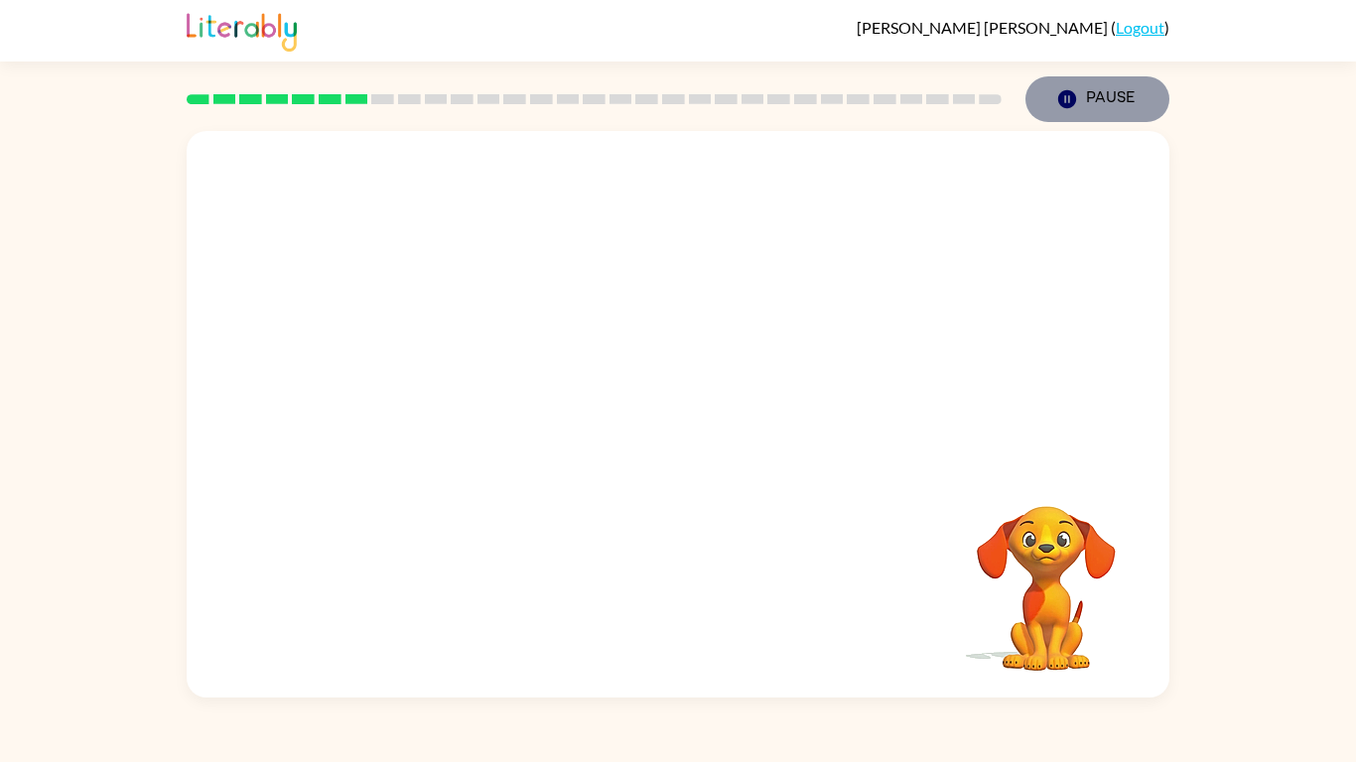
click at [1101, 120] on button "Pause Pause" at bounding box center [1097, 99] width 144 height 46
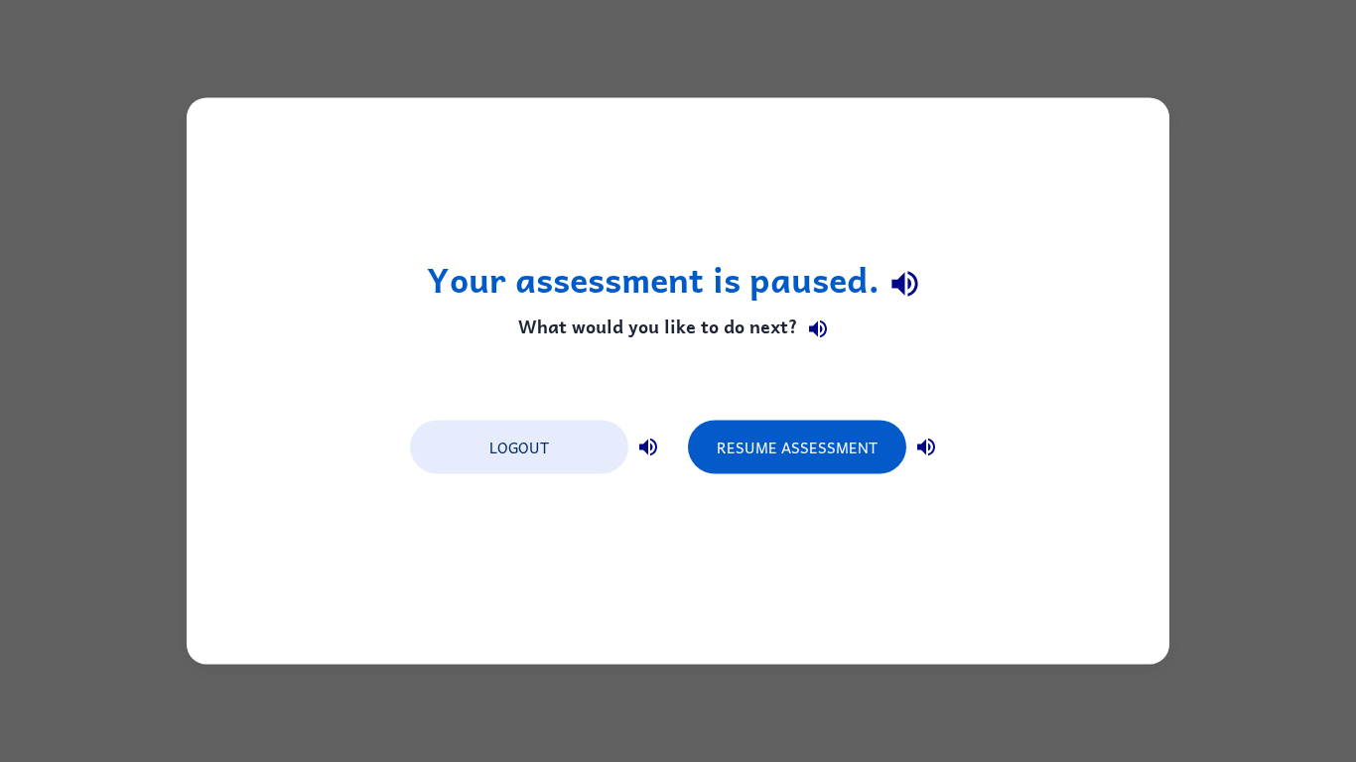
click at [848, 475] on div "Logout Resume Assessment" at bounding box center [678, 445] width 556 height 75
click at [825, 448] on button "Resume Assessment" at bounding box center [797, 448] width 218 height 54
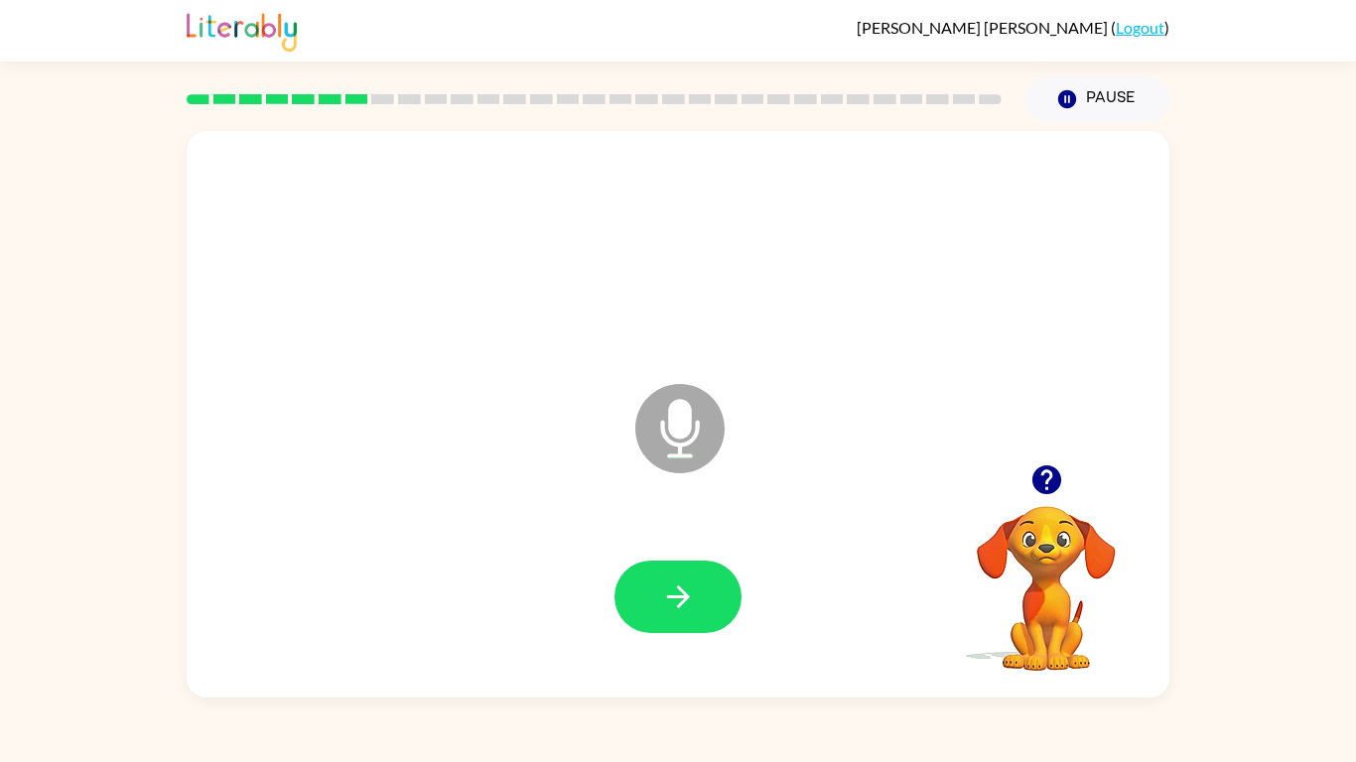
click at [717, 545] on div at bounding box center [677, 597] width 943 height 163
click at [689, 580] on icon "button" at bounding box center [678, 597] width 35 height 35
click at [690, 569] on button "button" at bounding box center [677, 597] width 127 height 72
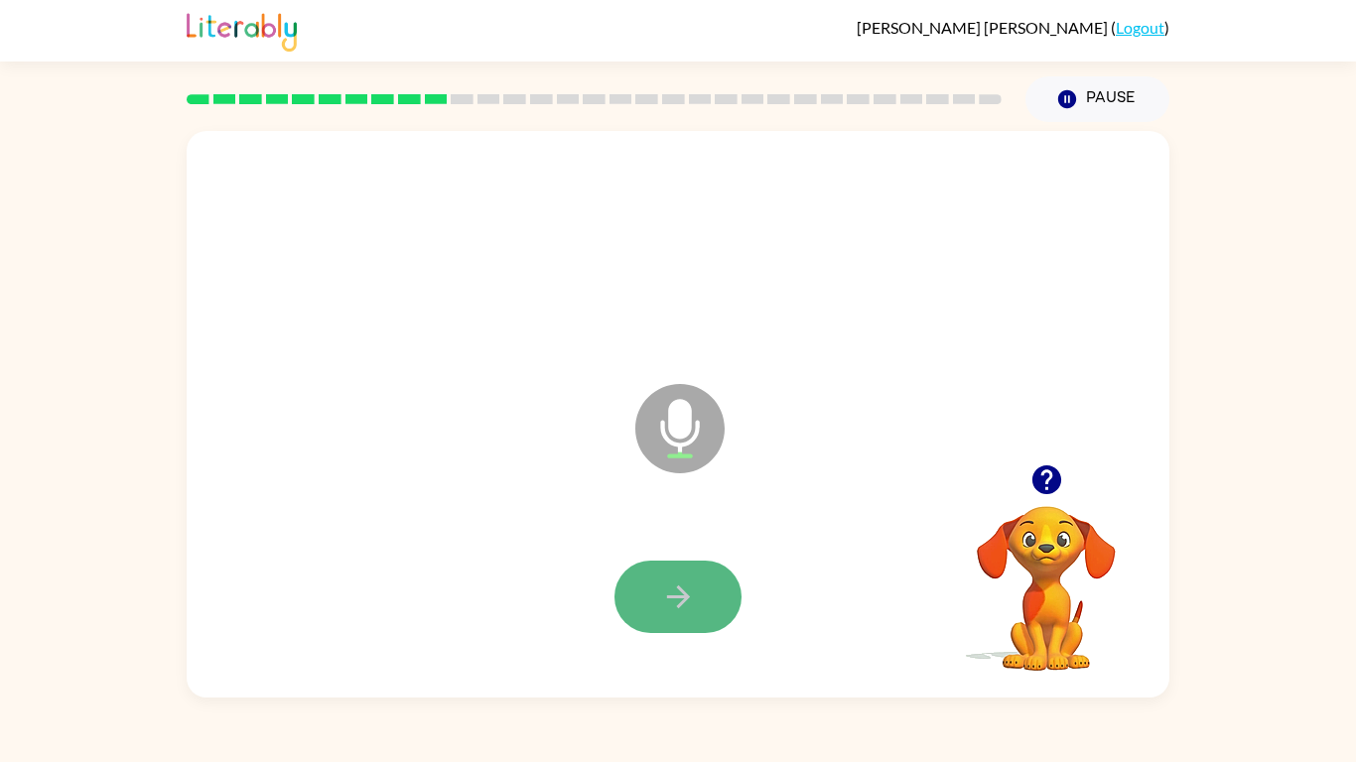
click at [690, 569] on button "button" at bounding box center [677, 597] width 127 height 72
click at [677, 589] on icon "button" at bounding box center [678, 597] width 35 height 35
click at [1071, 492] on div at bounding box center [1046, 480] width 198 height 51
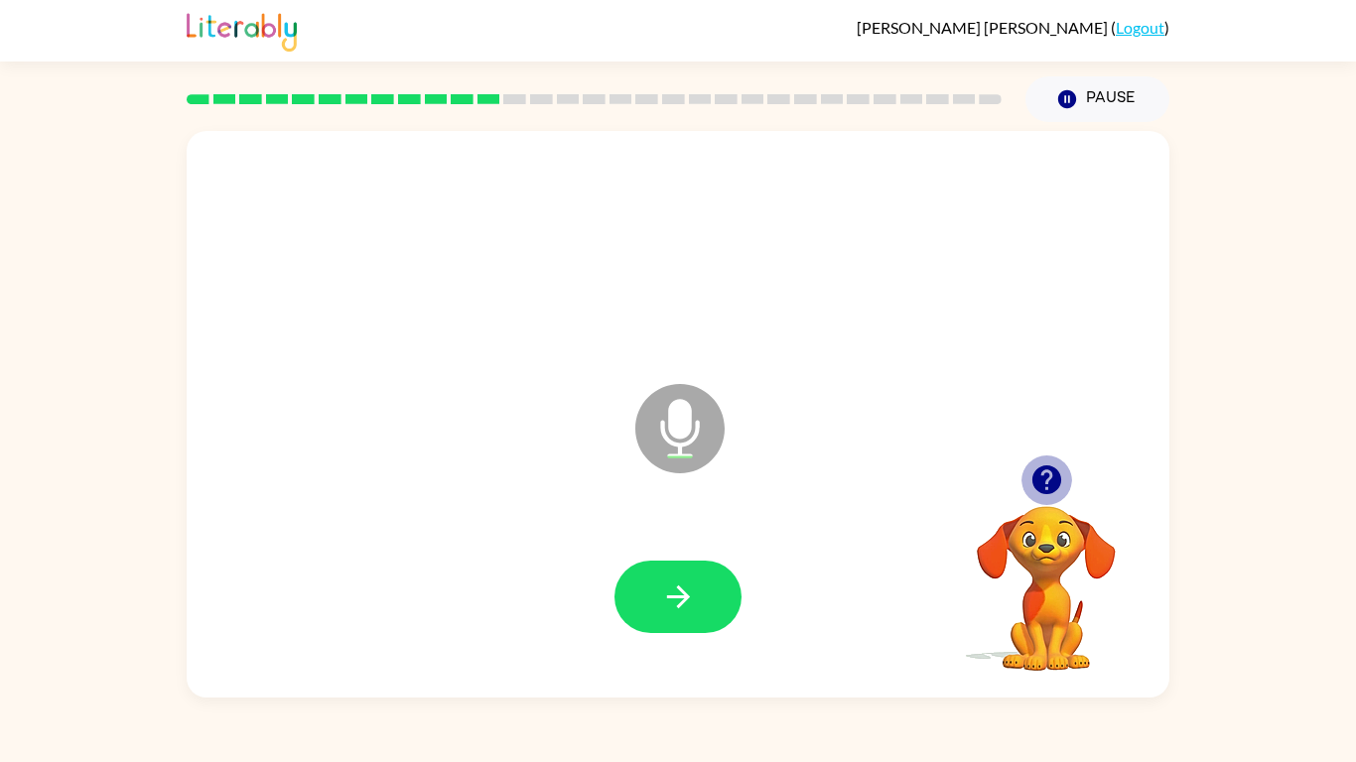
click at [1064, 489] on button "button" at bounding box center [1046, 480] width 51 height 51
click at [646, 612] on button "button" at bounding box center [677, 597] width 127 height 72
click at [1048, 460] on button "button" at bounding box center [1046, 480] width 51 height 51
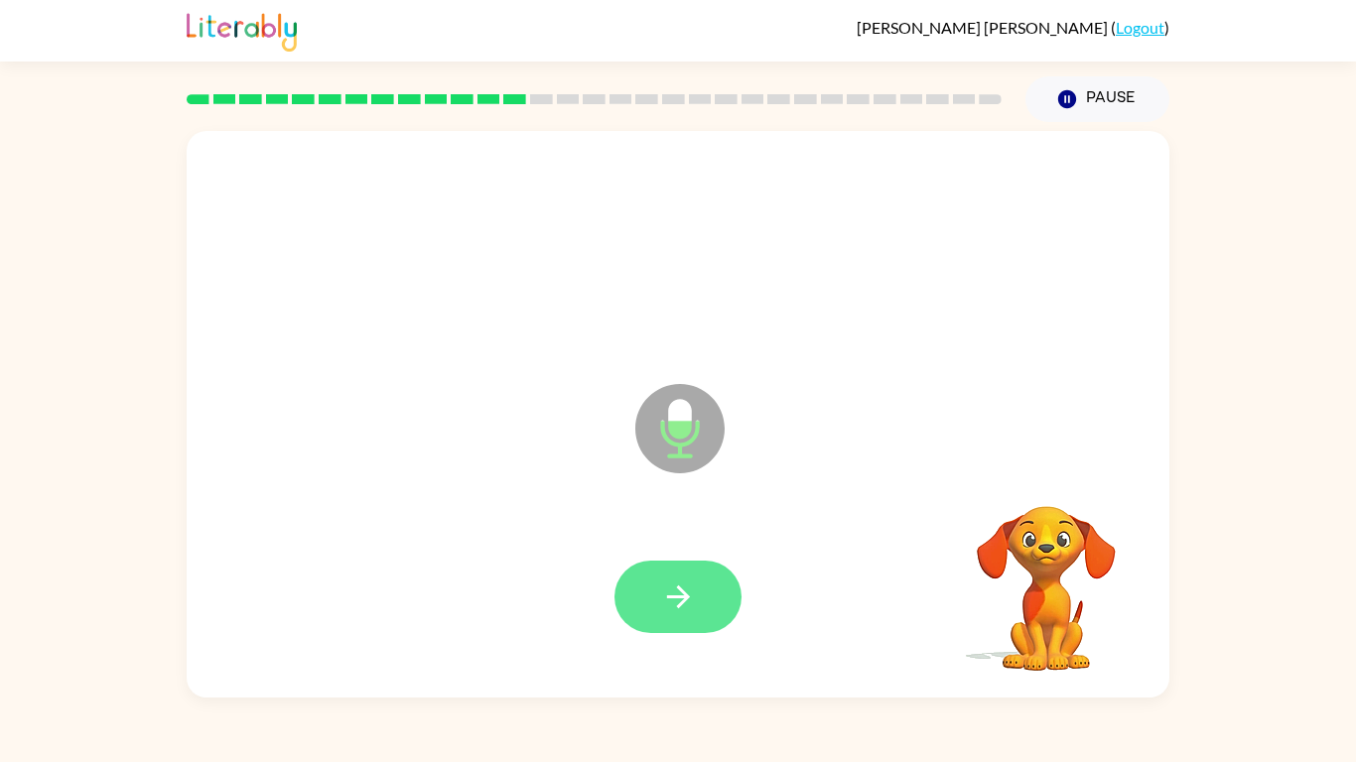
click at [711, 591] on button "button" at bounding box center [677, 597] width 127 height 72
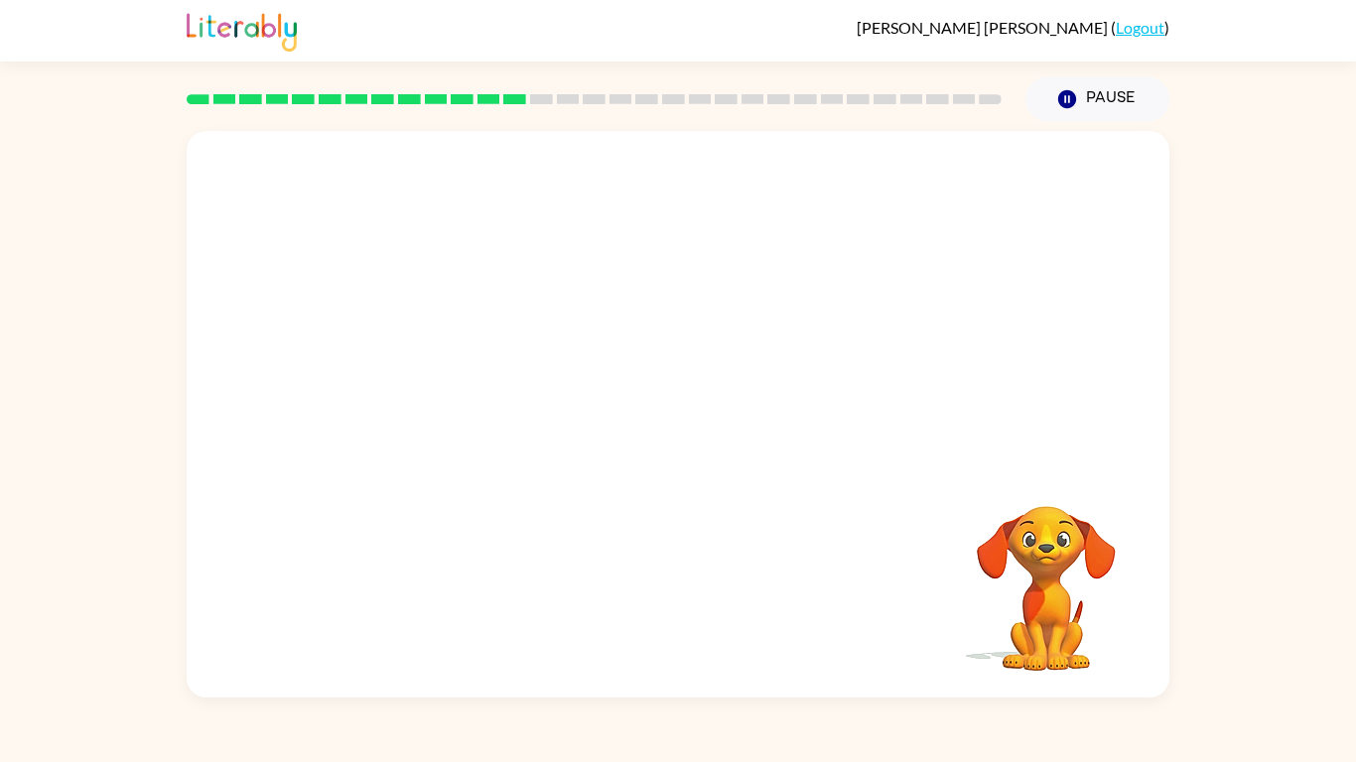
click at [997, 543] on video "Your browser must support playing .mp4 files to use Literably. Please try using…" at bounding box center [1046, 574] width 198 height 198
click at [1074, 133] on div at bounding box center [678, 297] width 983 height 333
click at [1065, 115] on button "Pause Pause" at bounding box center [1097, 99] width 144 height 46
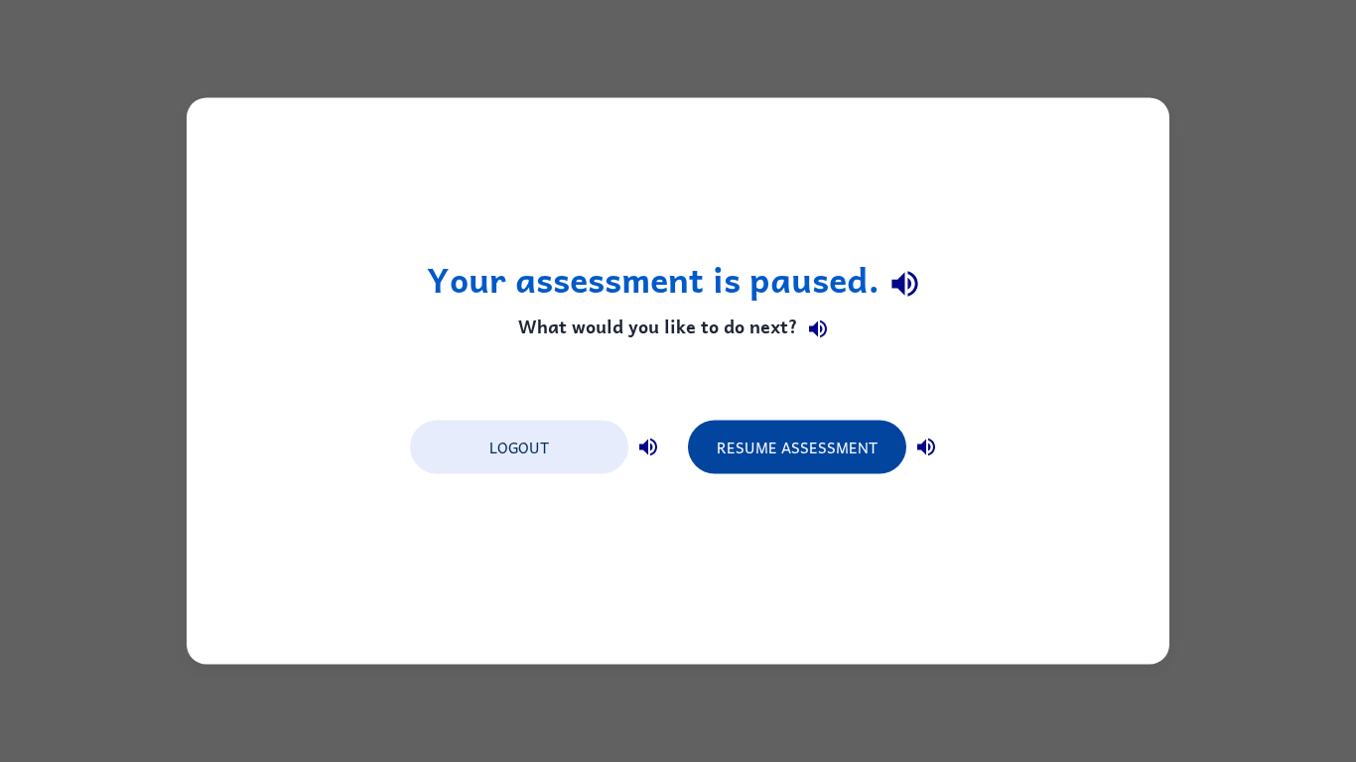
click at [836, 445] on button "Resume Assessment" at bounding box center [797, 448] width 218 height 54
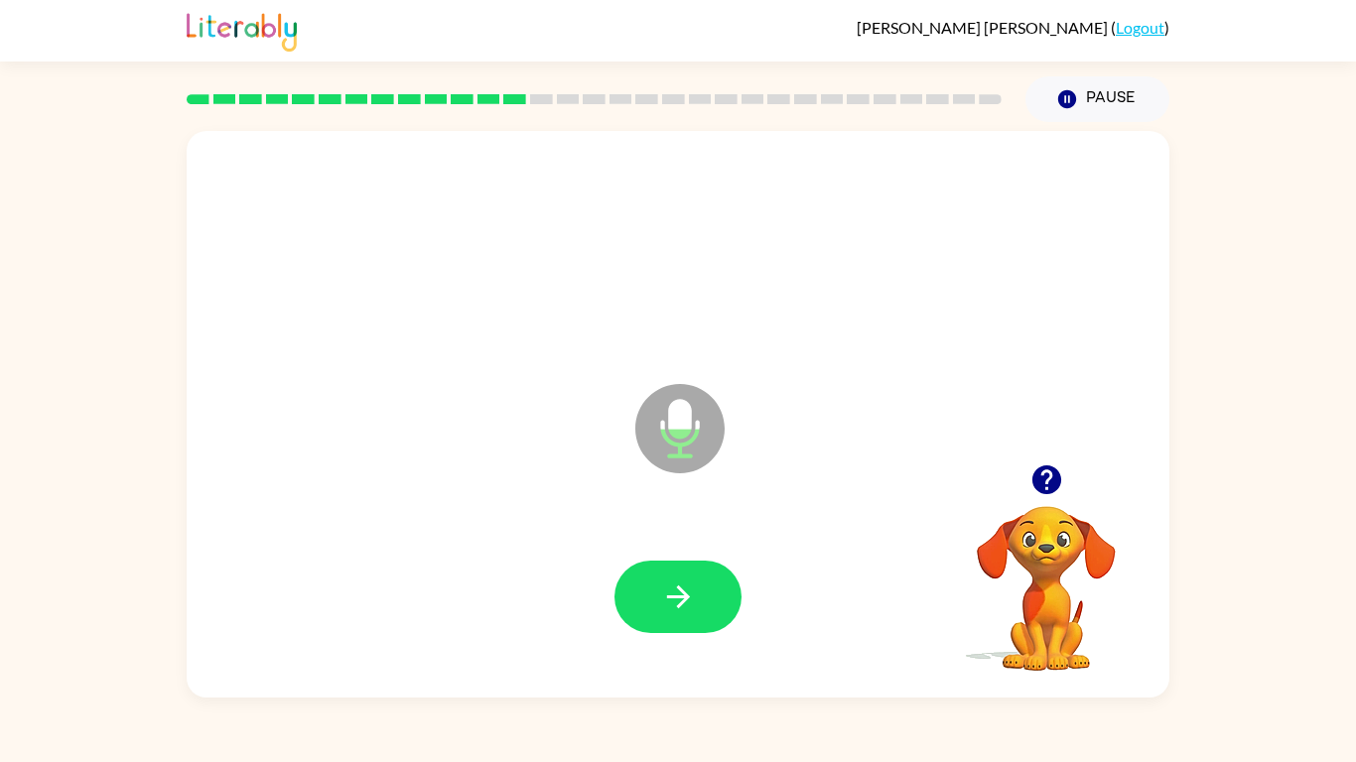
click at [836, 445] on icon "Microphone The Microphone is here when it is your turn to talk" at bounding box center [779, 453] width 298 height 149
click at [693, 589] on icon "button" at bounding box center [678, 597] width 35 height 35
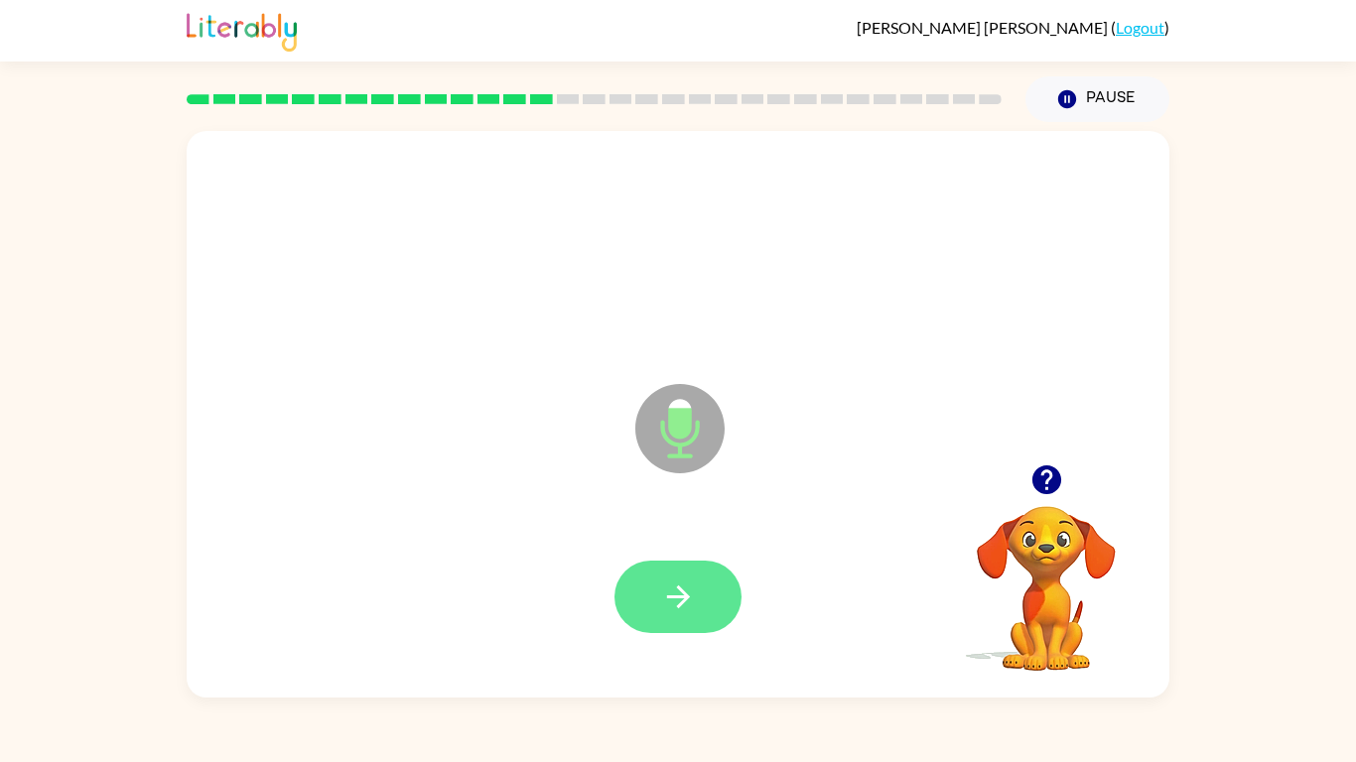
click at [691, 591] on icon "button" at bounding box center [678, 597] width 35 height 35
click at [691, 589] on icon "button" at bounding box center [678, 597] width 35 height 35
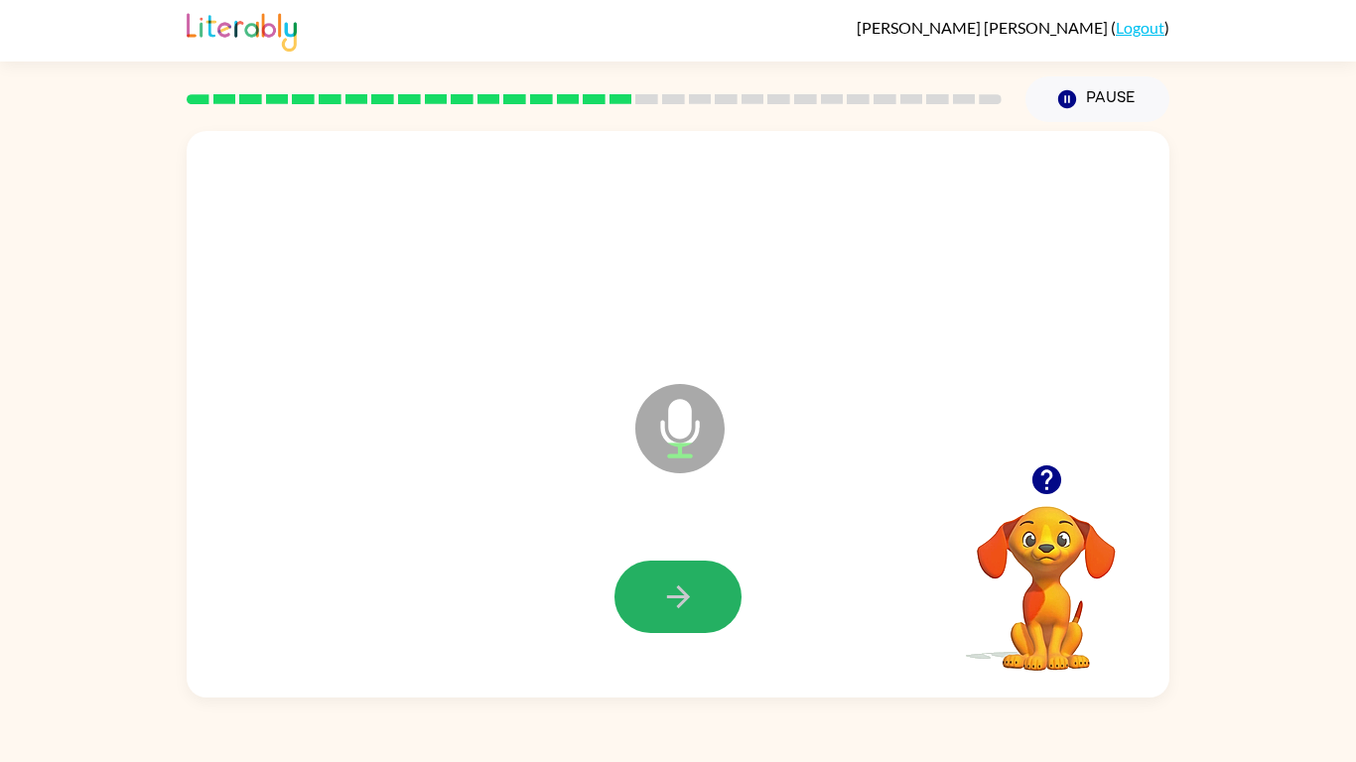
click at [691, 589] on icon "button" at bounding box center [678, 597] width 35 height 35
click at [690, 590] on icon "button" at bounding box center [678, 597] width 35 height 35
click at [1055, 467] on icon "button" at bounding box center [1046, 479] width 35 height 35
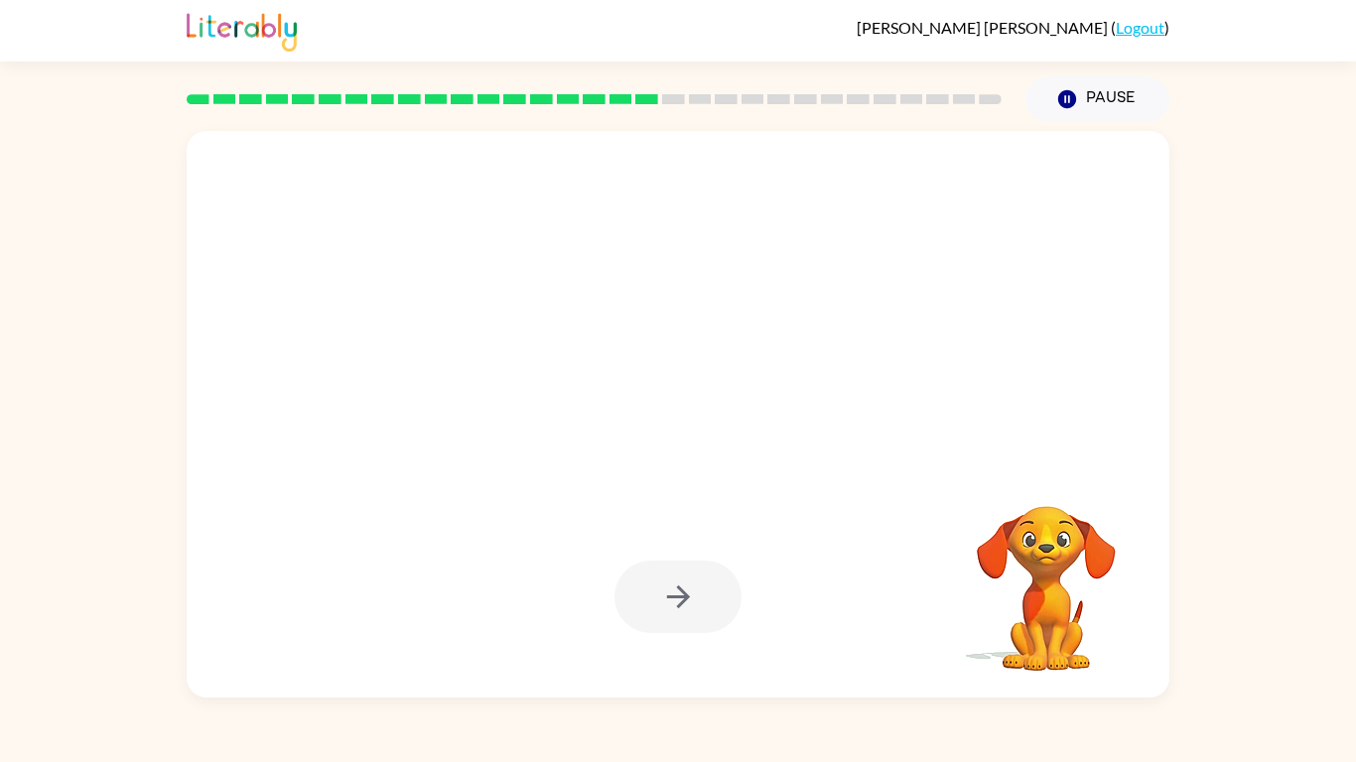
click at [687, 596] on div at bounding box center [677, 597] width 127 height 72
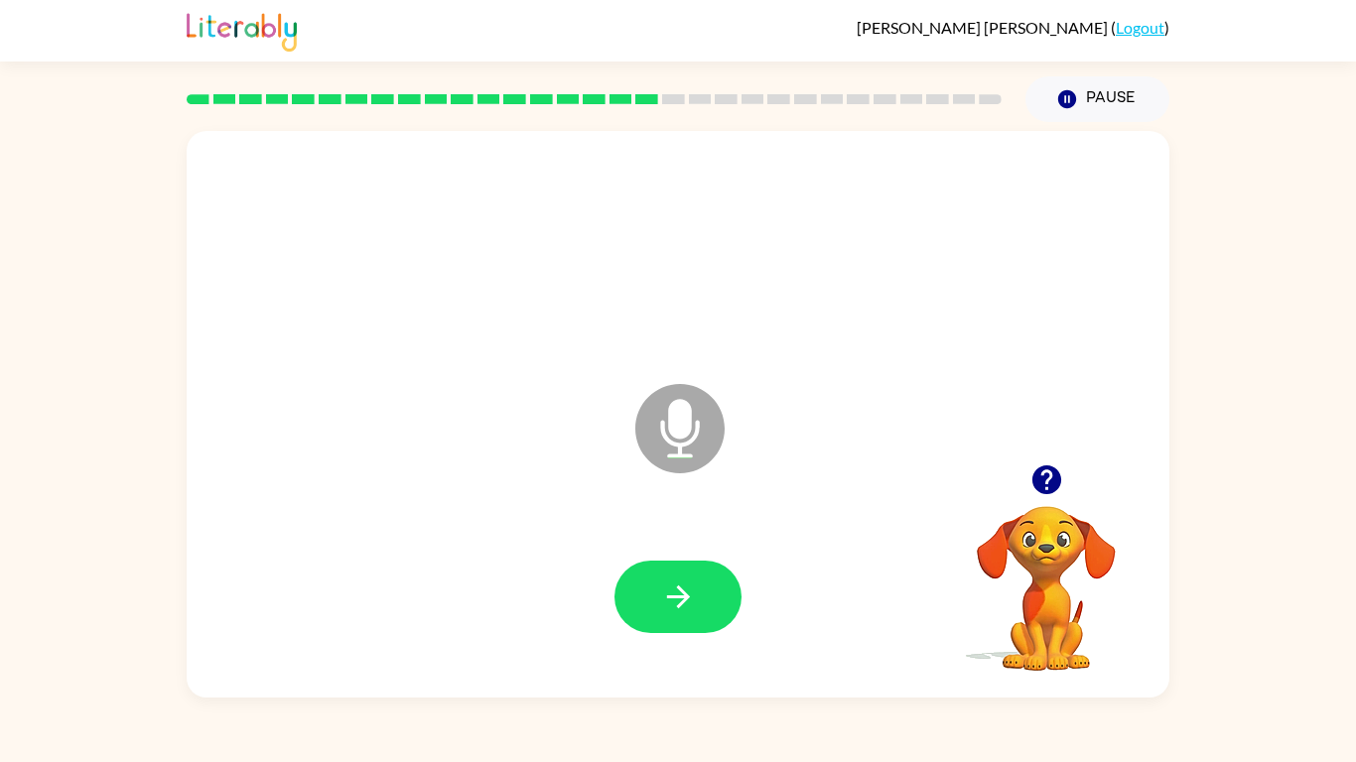
click at [687, 598] on icon "button" at bounding box center [678, 597] width 35 height 35
click at [1053, 482] on icon "button" at bounding box center [1045, 479] width 29 height 29
click at [712, 585] on button "button" at bounding box center [677, 597] width 127 height 72
click at [728, 596] on button "button" at bounding box center [677, 597] width 127 height 72
click at [710, 599] on button "button" at bounding box center [677, 597] width 127 height 72
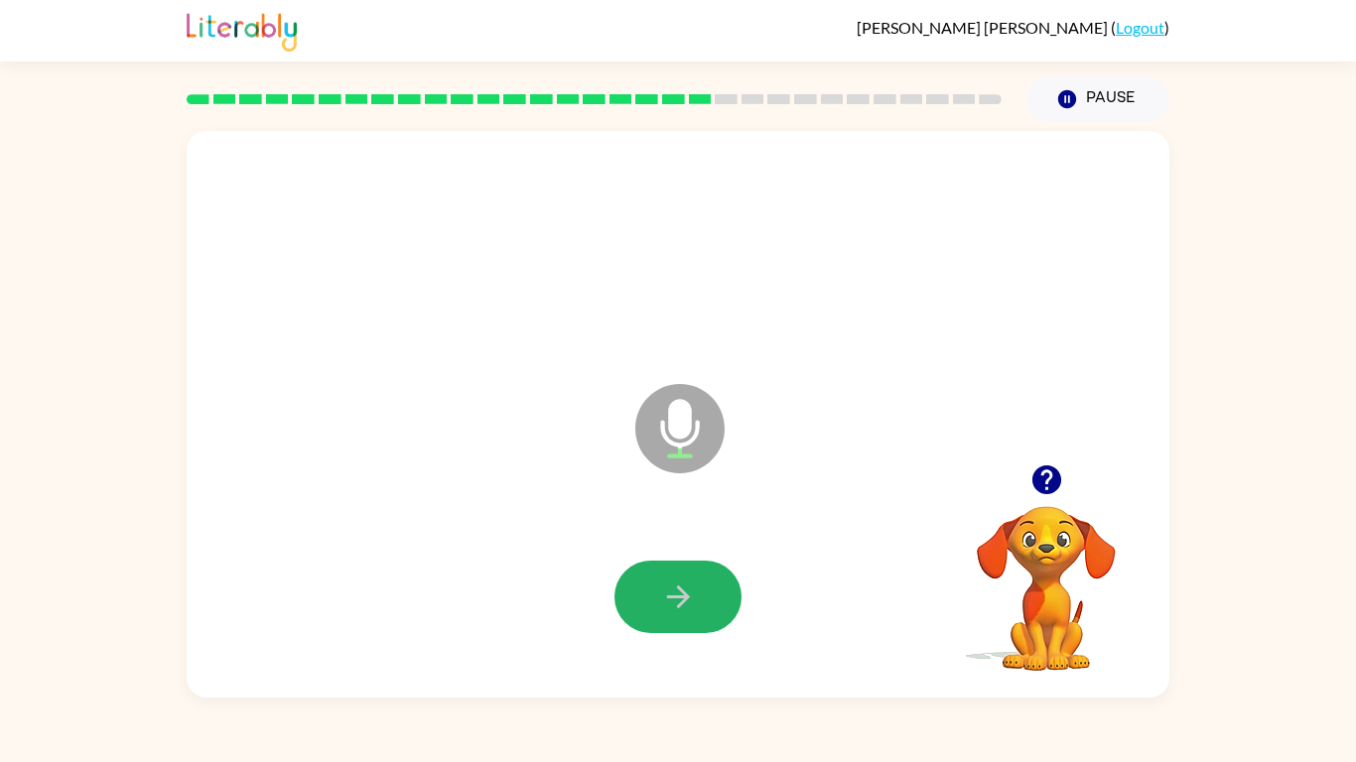
click at [710, 599] on button "button" at bounding box center [677, 597] width 127 height 72
click at [715, 601] on button "button" at bounding box center [677, 597] width 127 height 72
click at [687, 602] on icon "button" at bounding box center [678, 597] width 35 height 35
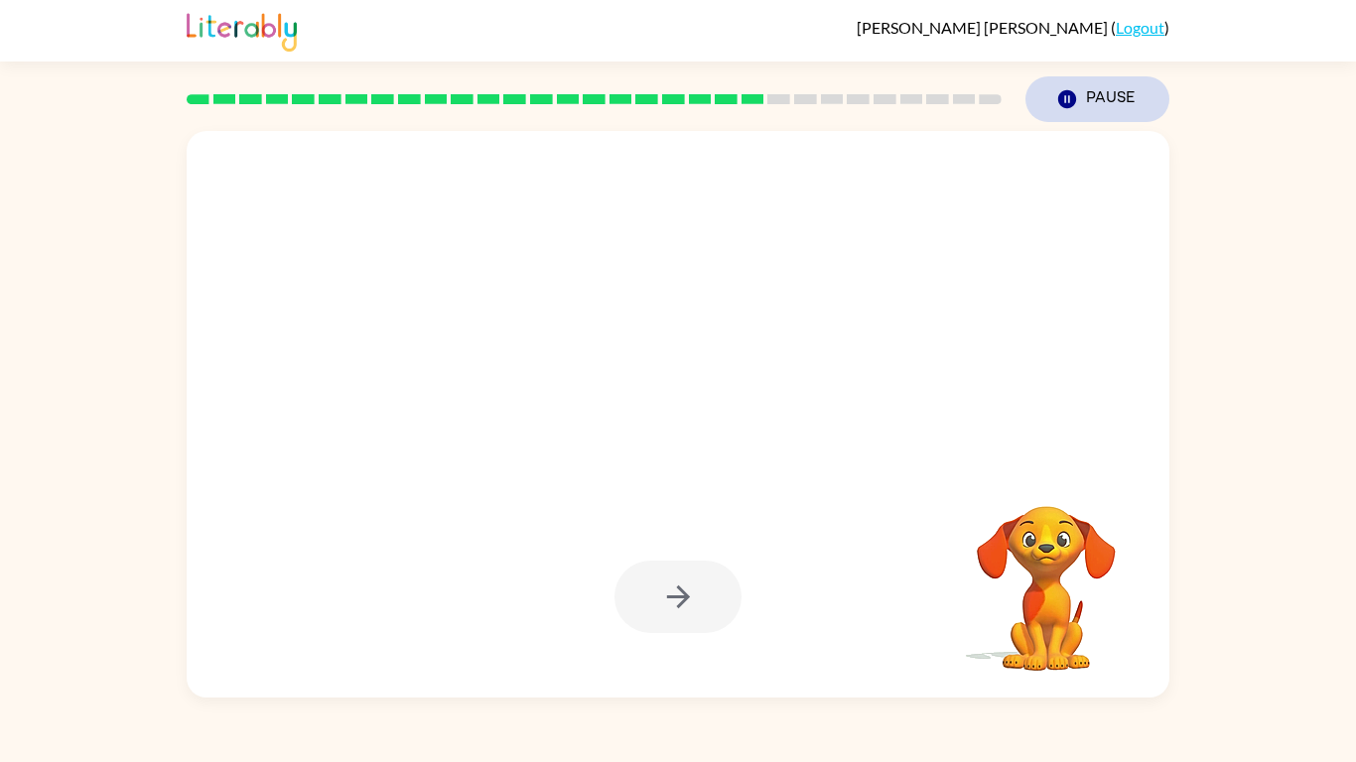
click at [1088, 111] on button "Pause Pause" at bounding box center [1097, 99] width 144 height 46
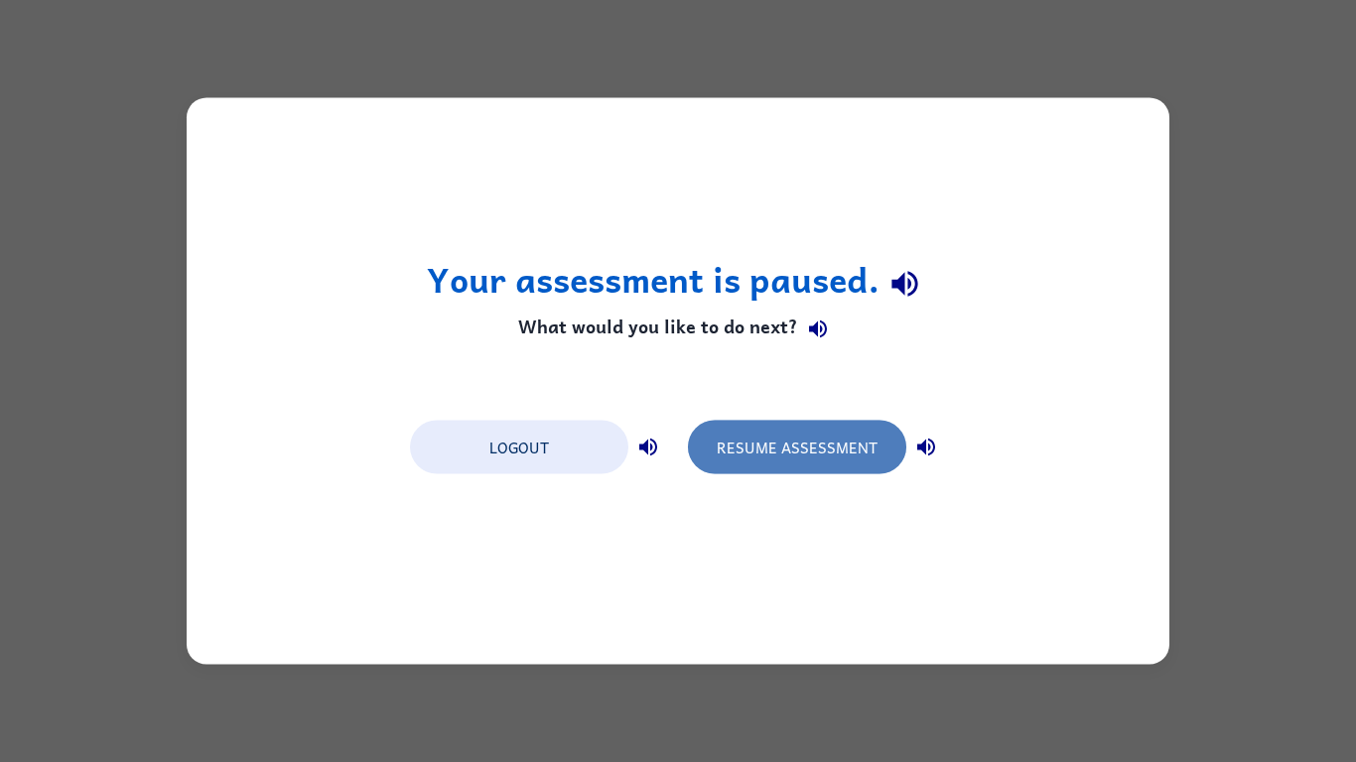
click at [819, 435] on button "Resume Assessment" at bounding box center [797, 448] width 218 height 54
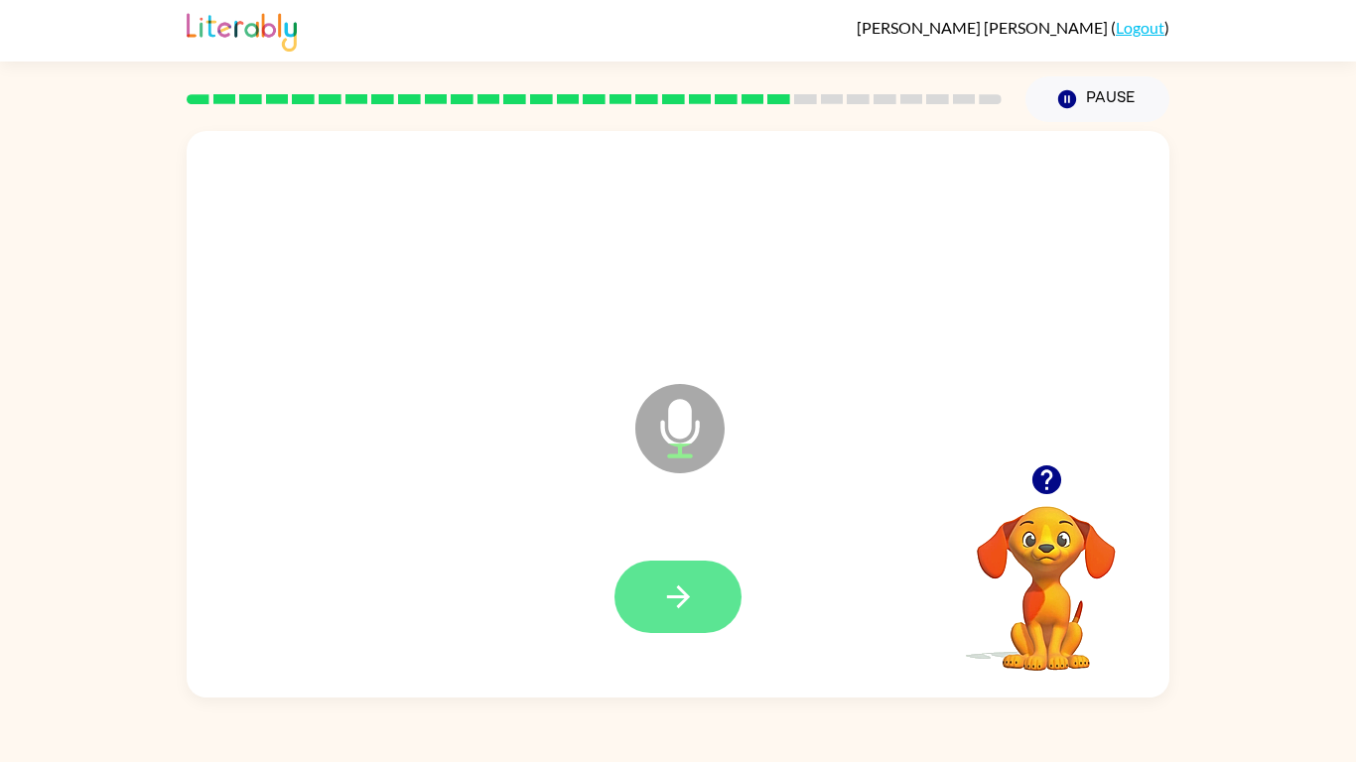
click at [656, 616] on button "button" at bounding box center [677, 597] width 127 height 72
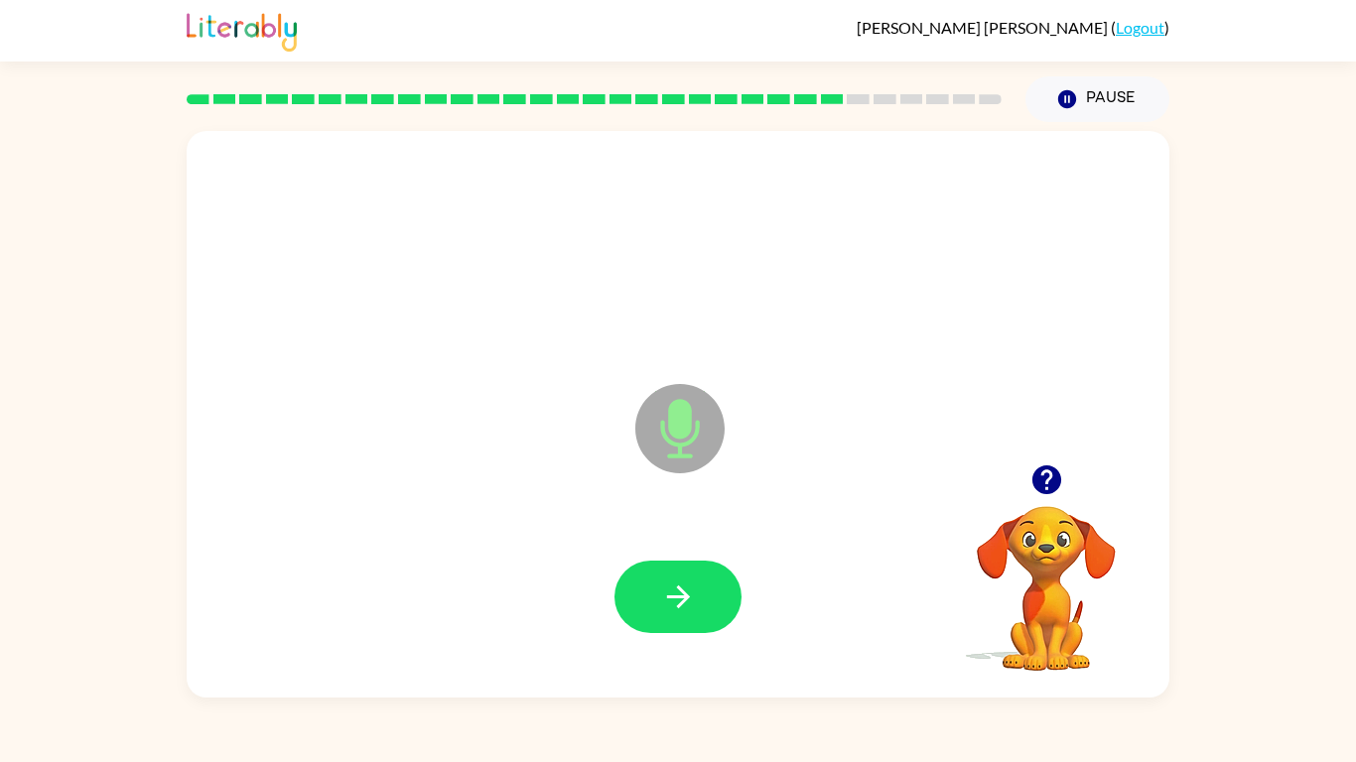
click at [656, 616] on button "button" at bounding box center [677, 597] width 127 height 72
click at [1058, 481] on icon "button" at bounding box center [1045, 479] width 29 height 29
click at [677, 594] on icon "button" at bounding box center [678, 597] width 35 height 35
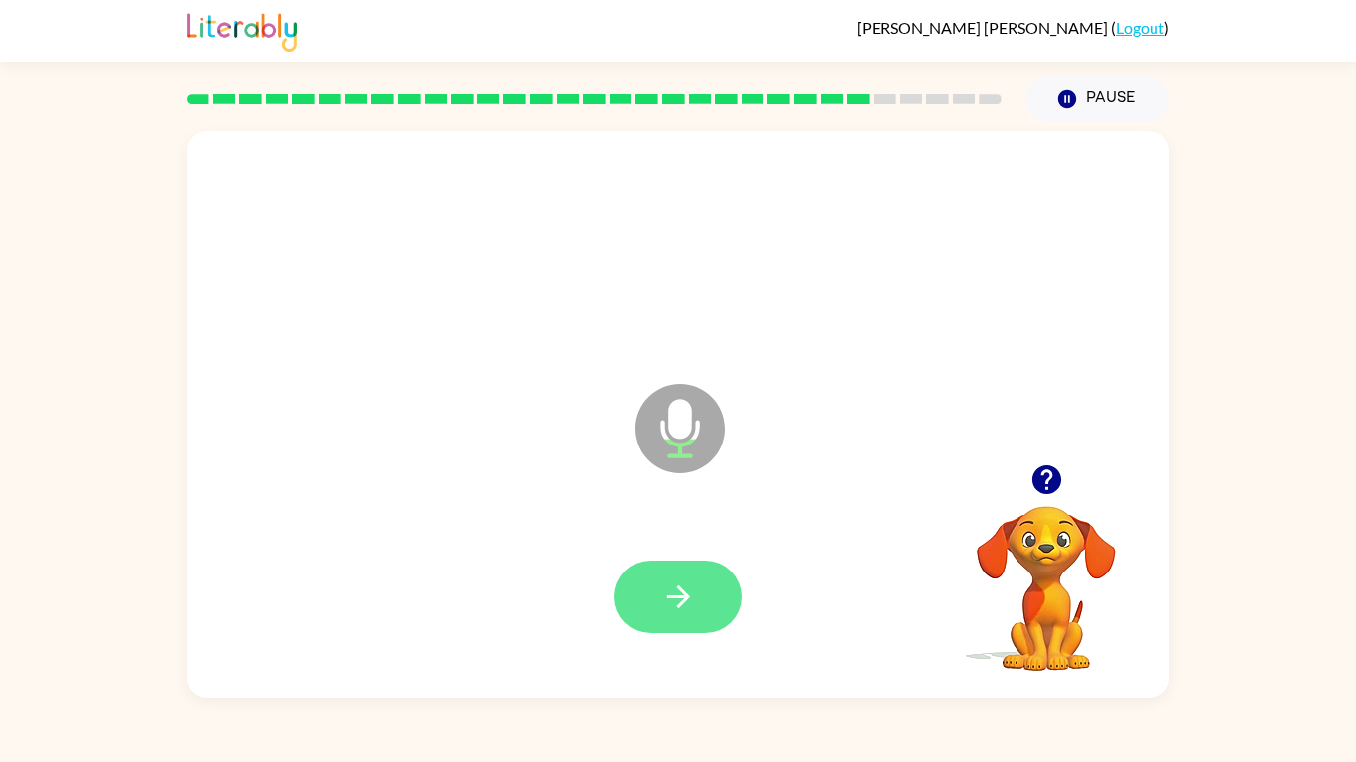
click at [673, 594] on icon "button" at bounding box center [678, 597] width 35 height 35
click at [1048, 468] on icon "button" at bounding box center [1045, 479] width 29 height 29
click at [714, 594] on button "button" at bounding box center [677, 597] width 127 height 72
click at [707, 594] on button "button" at bounding box center [677, 597] width 127 height 72
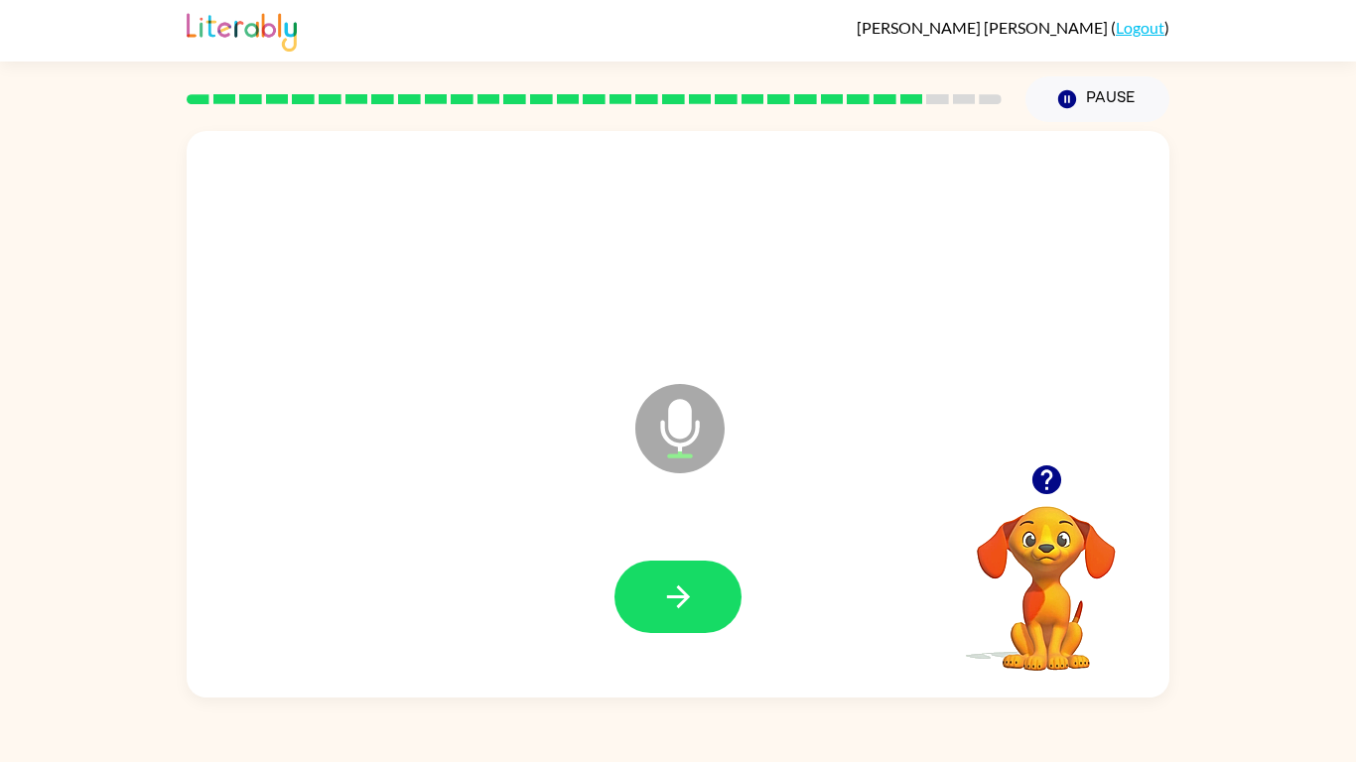
click at [707, 594] on button "button" at bounding box center [677, 597] width 127 height 72
click at [707, 594] on div at bounding box center [677, 597] width 127 height 72
click at [707, 594] on button "button" at bounding box center [677, 597] width 127 height 72
click at [1044, 478] on icon "button" at bounding box center [1045, 479] width 29 height 29
click at [1079, 460] on div at bounding box center [1046, 480] width 198 height 51
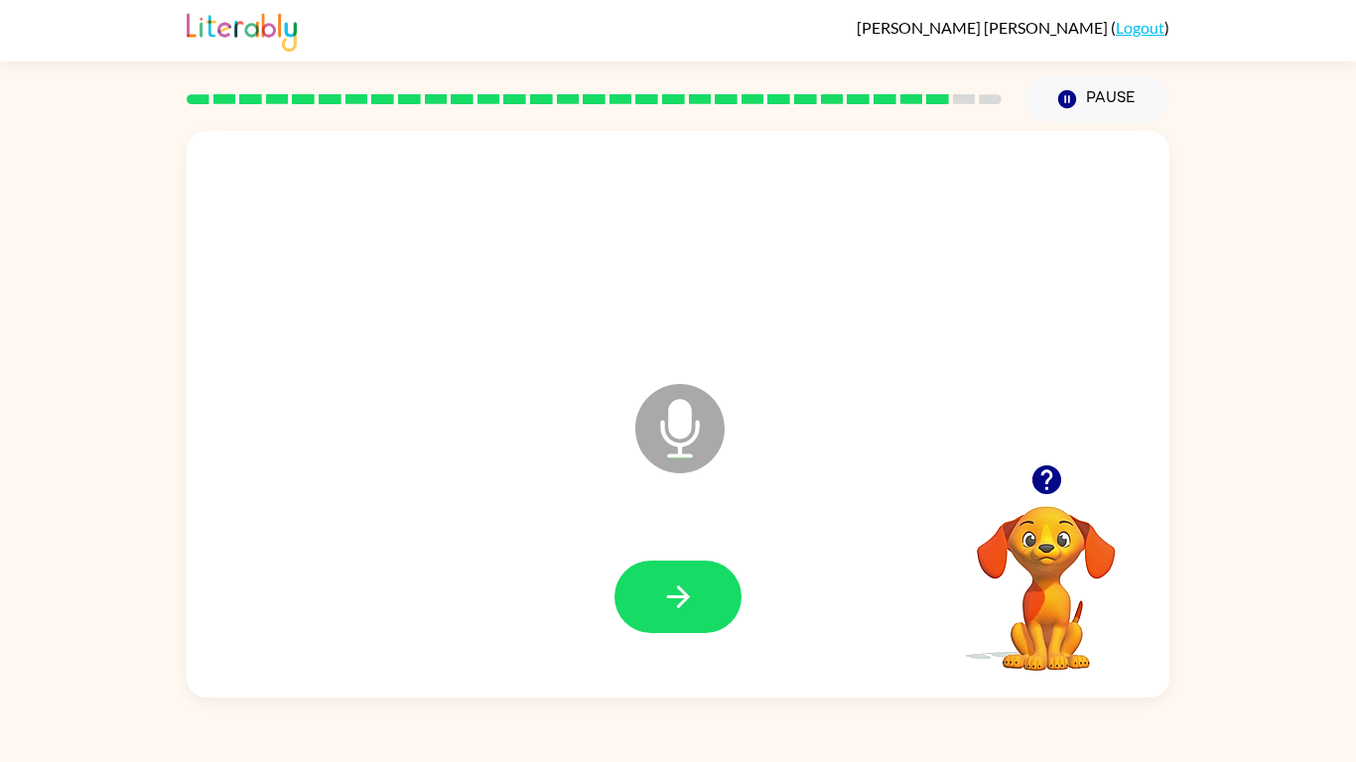
click at [1053, 476] on icon "button" at bounding box center [1045, 479] width 29 height 29
click at [680, 595] on icon "button" at bounding box center [677, 597] width 23 height 23
click at [1032, 477] on icon "button" at bounding box center [1045, 479] width 29 height 29
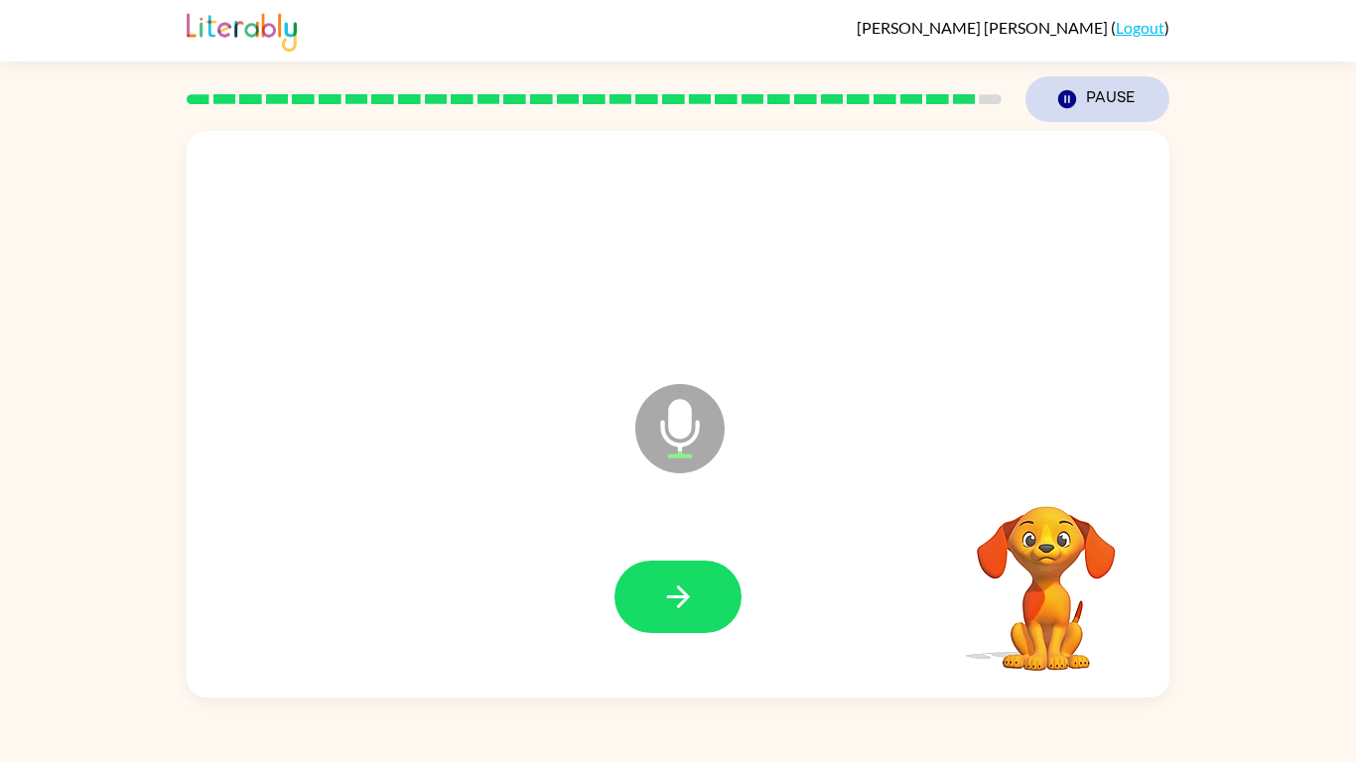
click at [1101, 109] on button "Pause Pause" at bounding box center [1097, 99] width 144 height 46
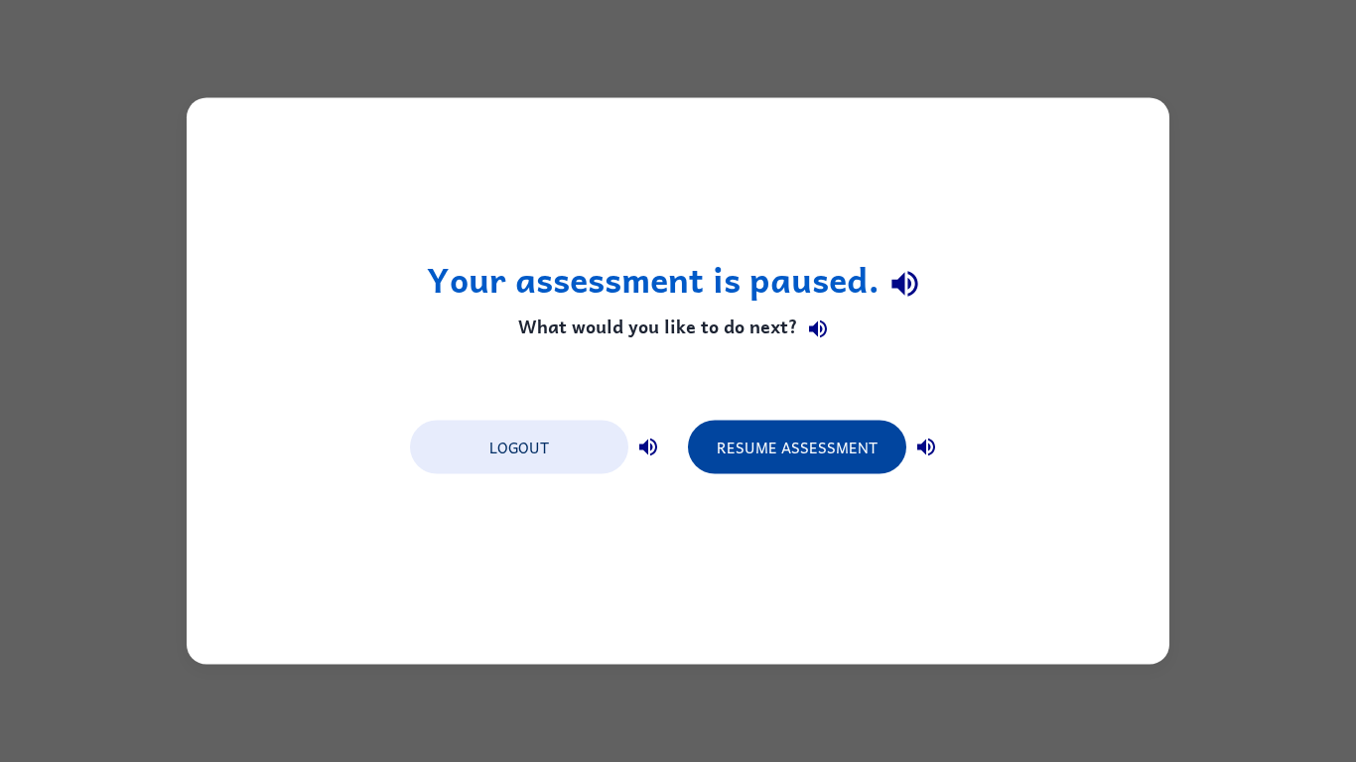
click at [767, 439] on button "Resume Assessment" at bounding box center [797, 448] width 218 height 54
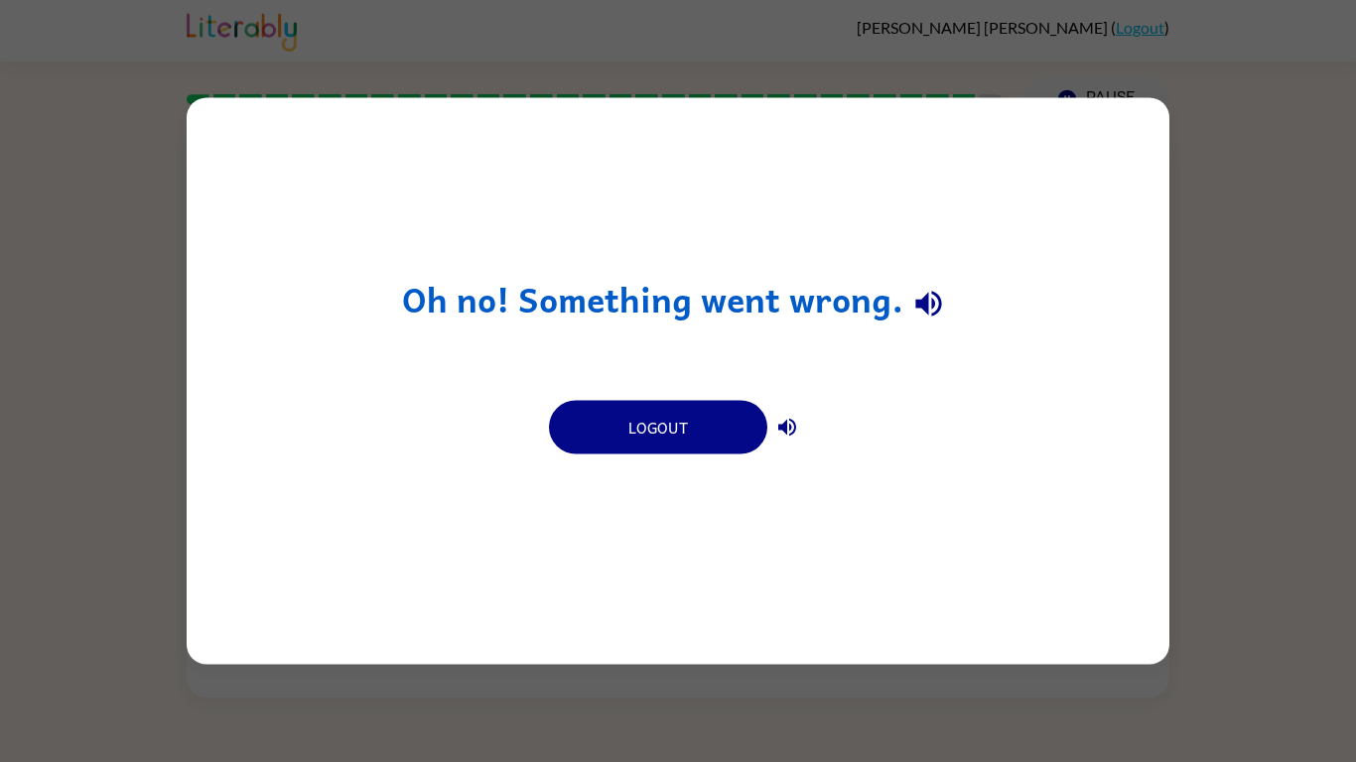
click at [910, 535] on div "Oh no! Something went wrong. Logout" at bounding box center [678, 381] width 983 height 567
click at [969, 190] on div "Oh no! Something went wrong. Logout" at bounding box center [678, 381] width 983 height 567
click at [743, 419] on button "Logout" at bounding box center [658, 428] width 218 height 54
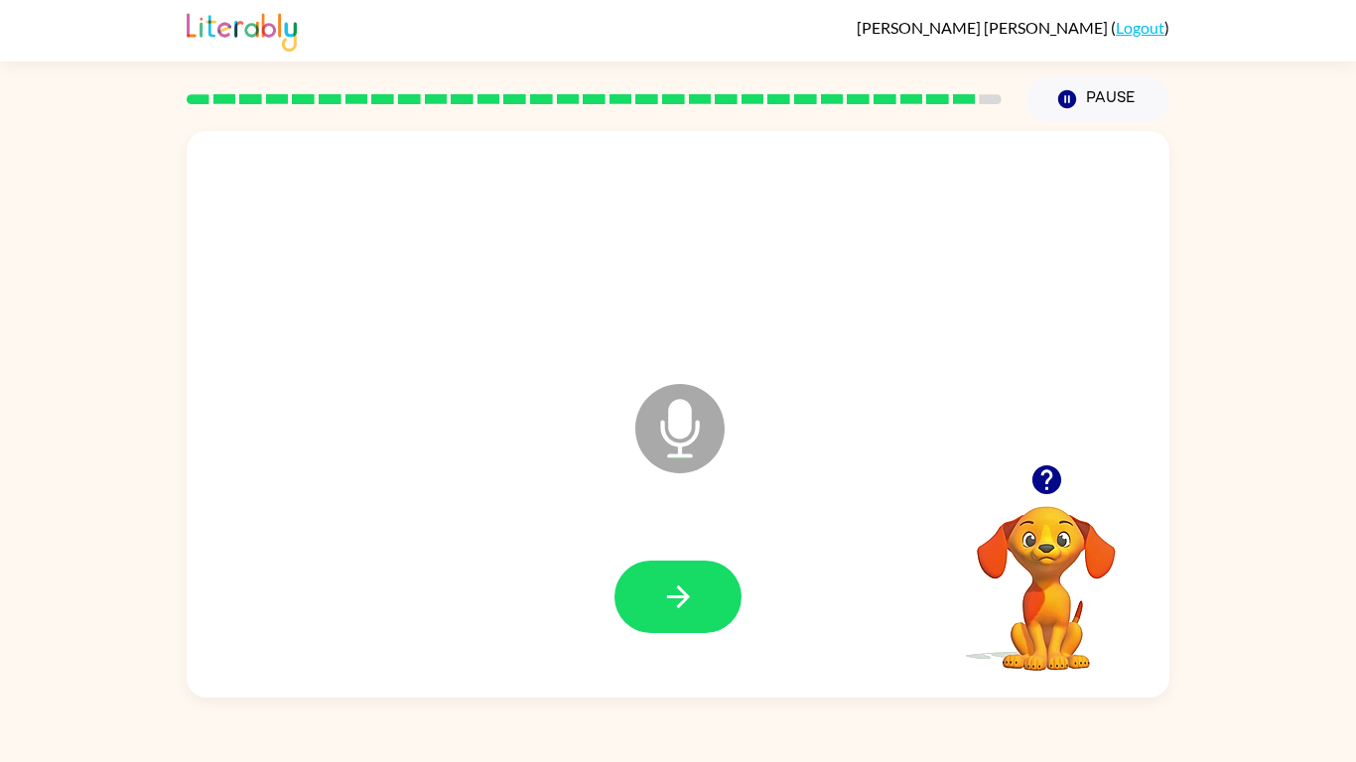
click at [602, 552] on div at bounding box center [677, 597] width 943 height 163
click at [638, 601] on button "button" at bounding box center [677, 597] width 127 height 72
